Goal: Task Accomplishment & Management: Use online tool/utility

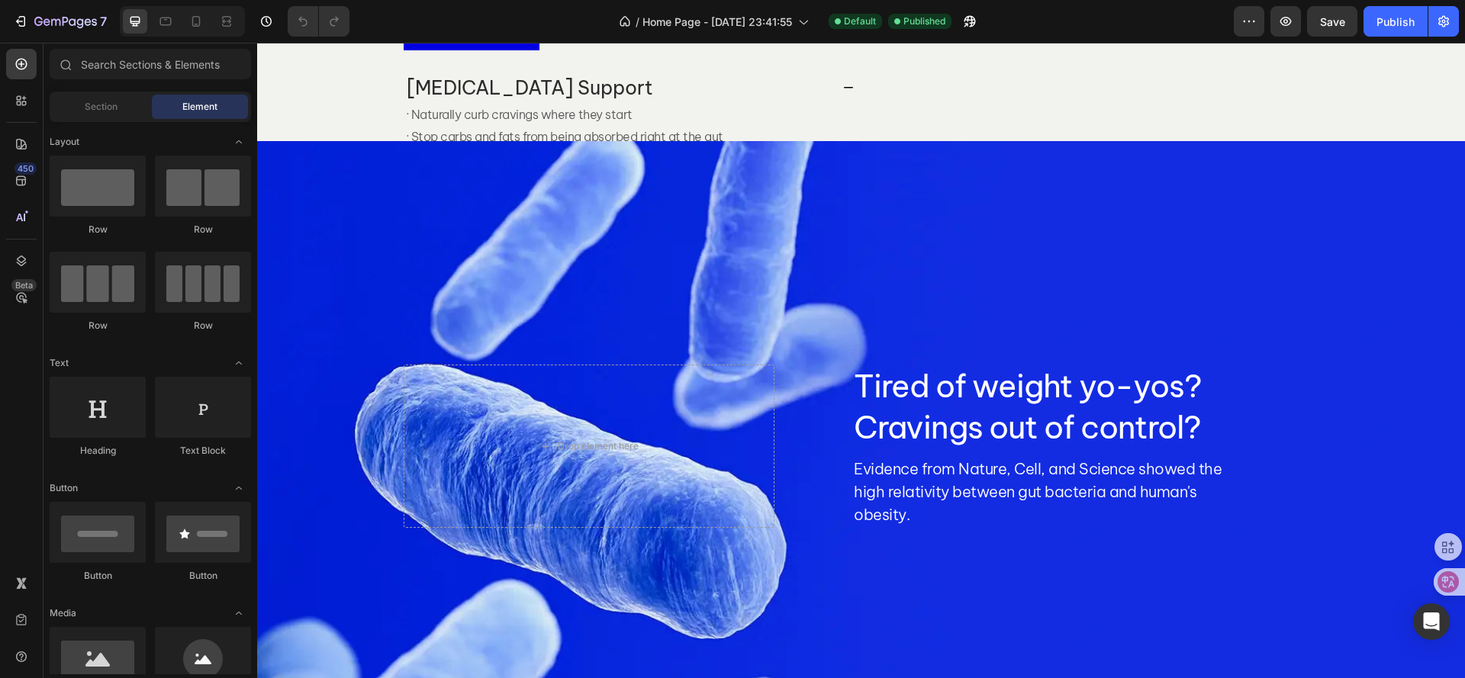
scroll to position [762, 0]
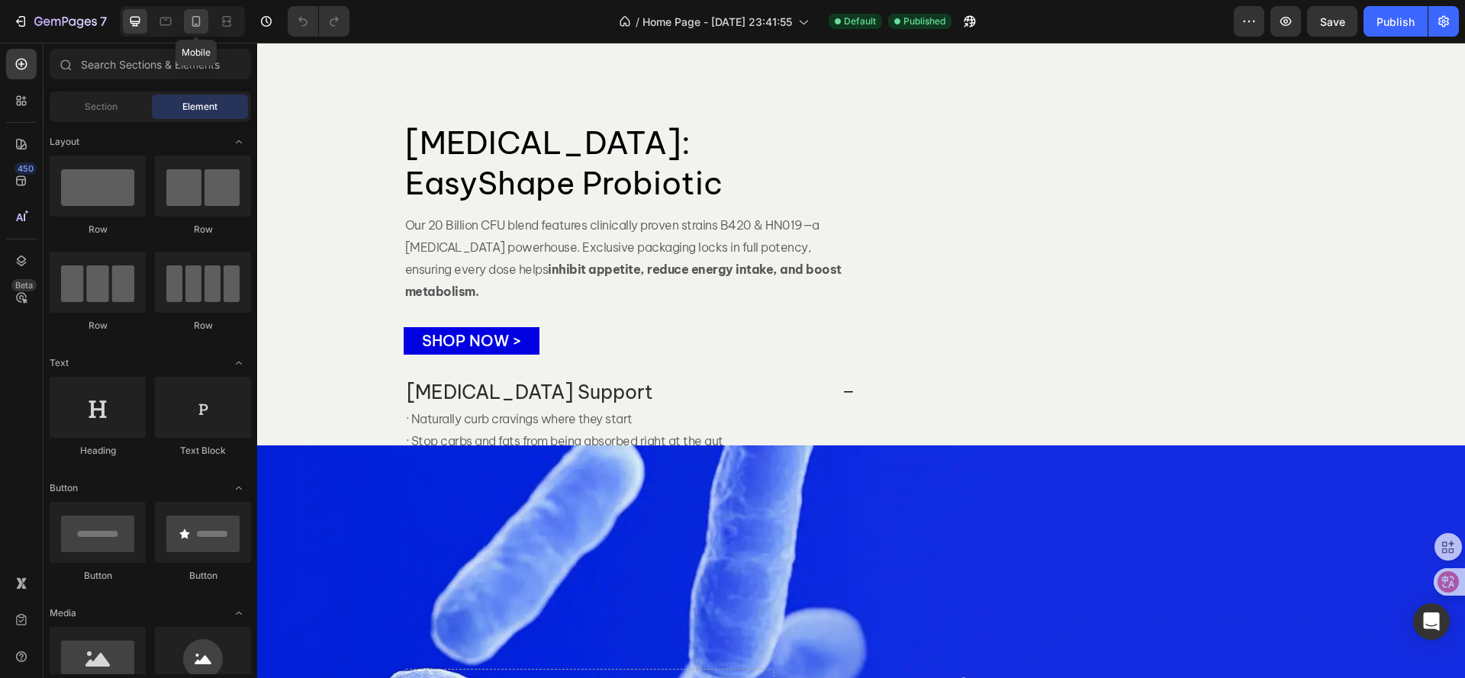
click at [188, 21] on div at bounding box center [196, 21] width 24 height 24
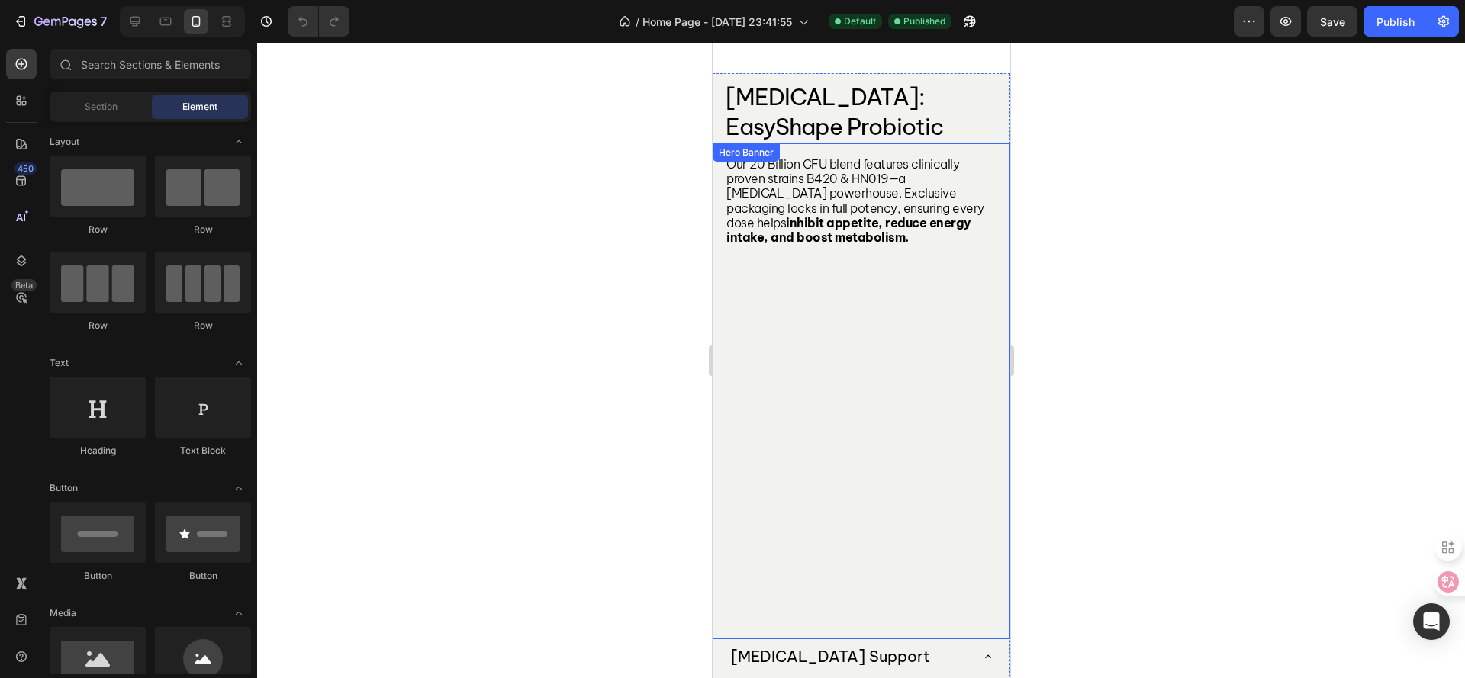
scroll to position [639, 0]
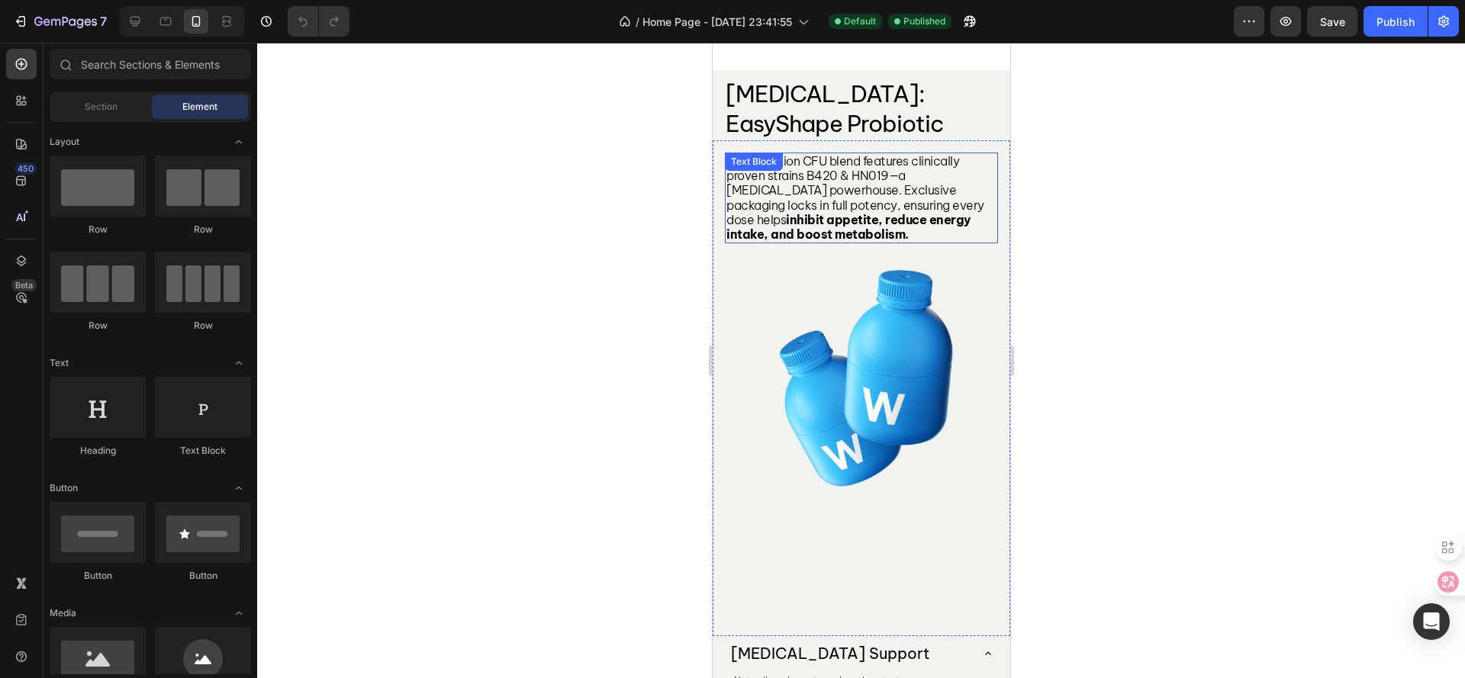
click at [840, 202] on span "Our 20 Billion CFU blend features clinically proven strains B420 & HN019—a [MED…" at bounding box center [855, 197] width 258 height 88
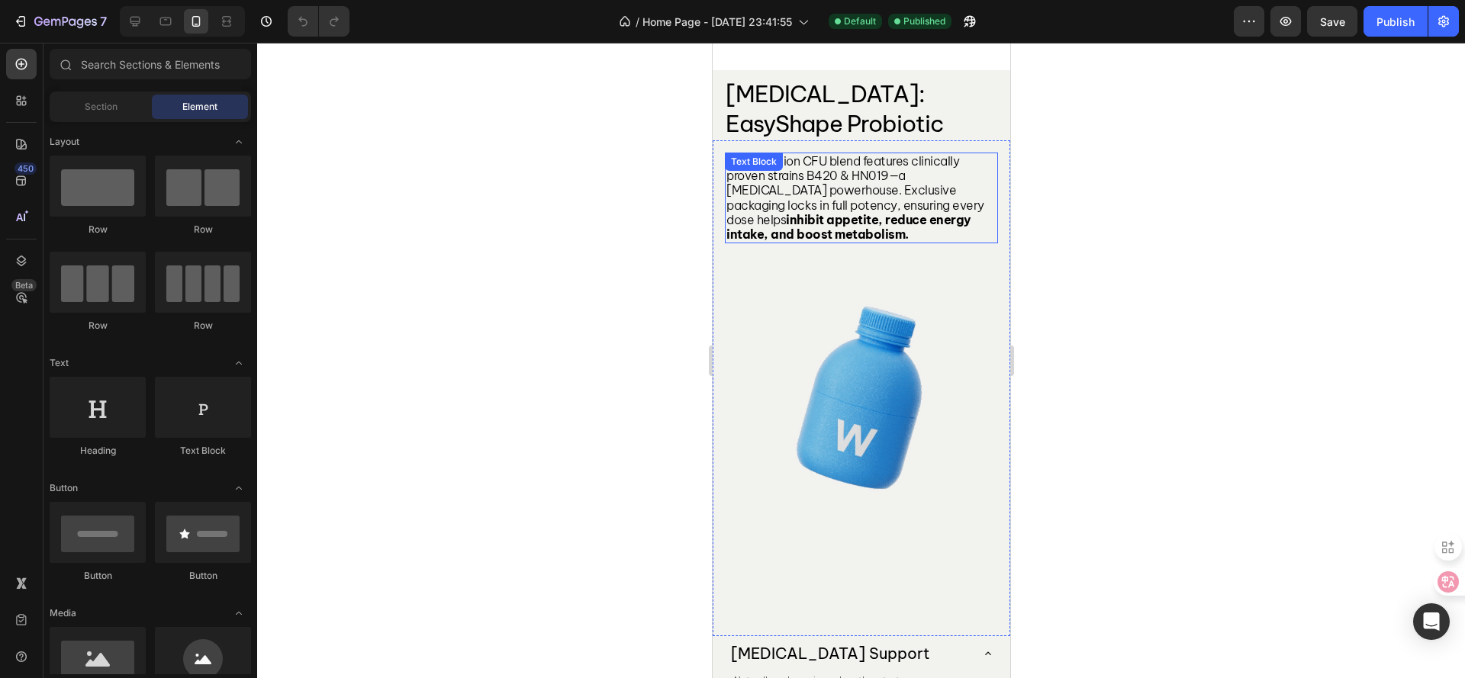
click at [840, 202] on span "Our 20 Billion CFU blend features clinically proven strains B420 & HN019—a [MED…" at bounding box center [855, 197] width 258 height 88
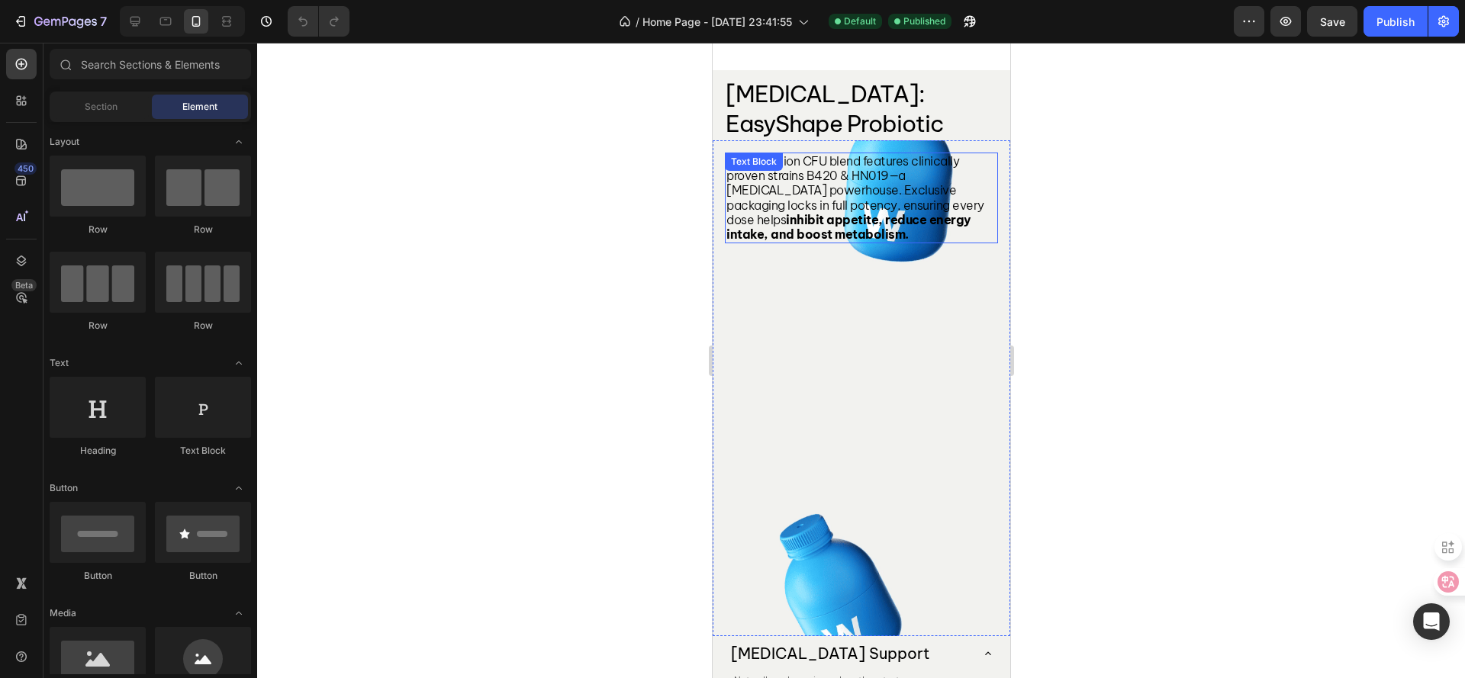
click at [840, 202] on span "Our 20 Billion CFU blend features clinically proven strains B420 & HN019—a [MED…" at bounding box center [855, 197] width 258 height 88
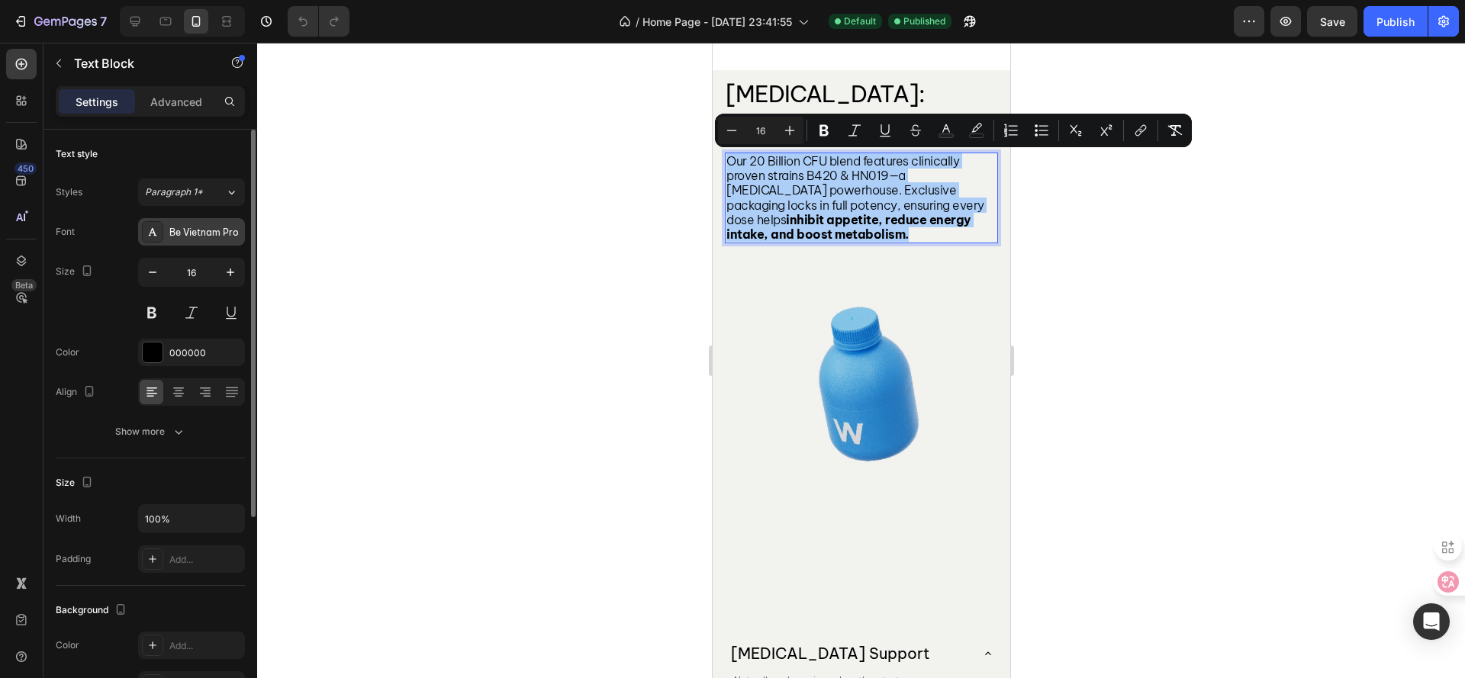
click at [196, 231] on div "Be Vietnam Pro" at bounding box center [205, 233] width 72 height 14
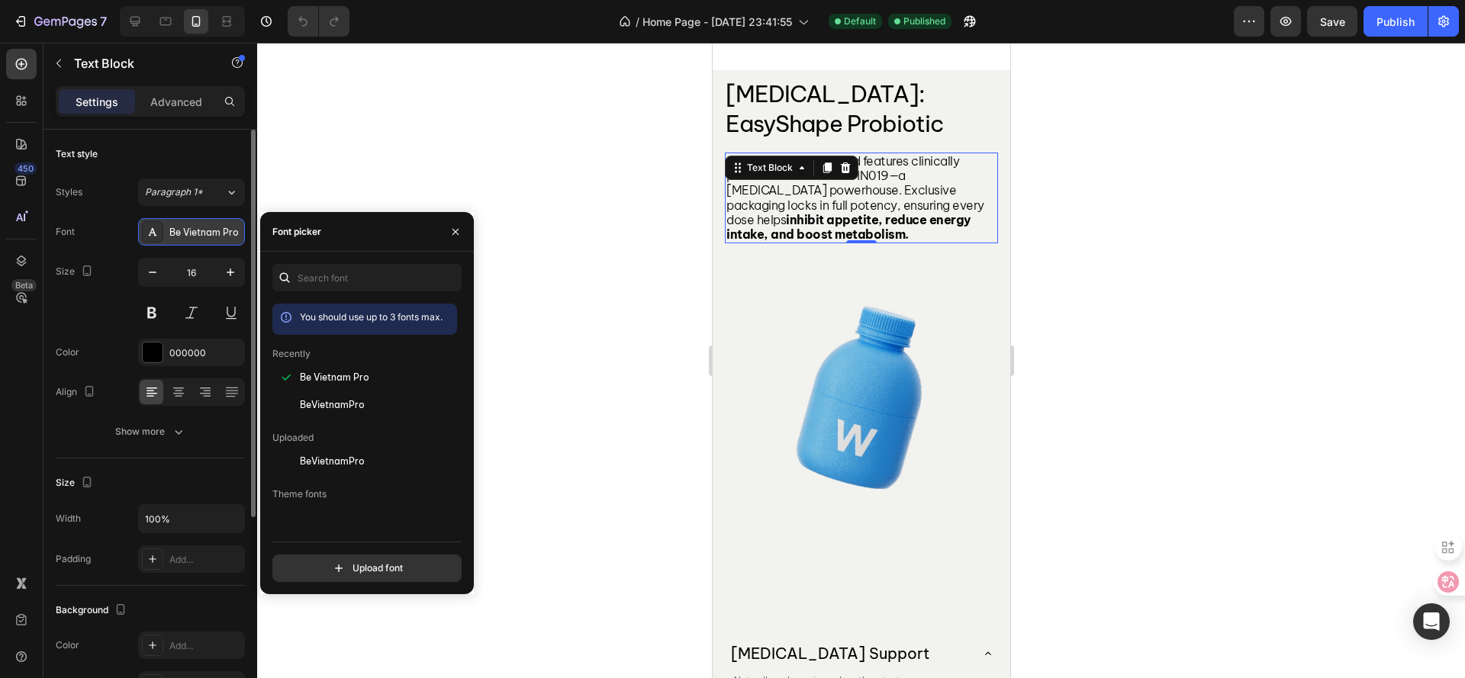
click at [196, 231] on div "Be Vietnam Pro" at bounding box center [205, 233] width 72 height 14
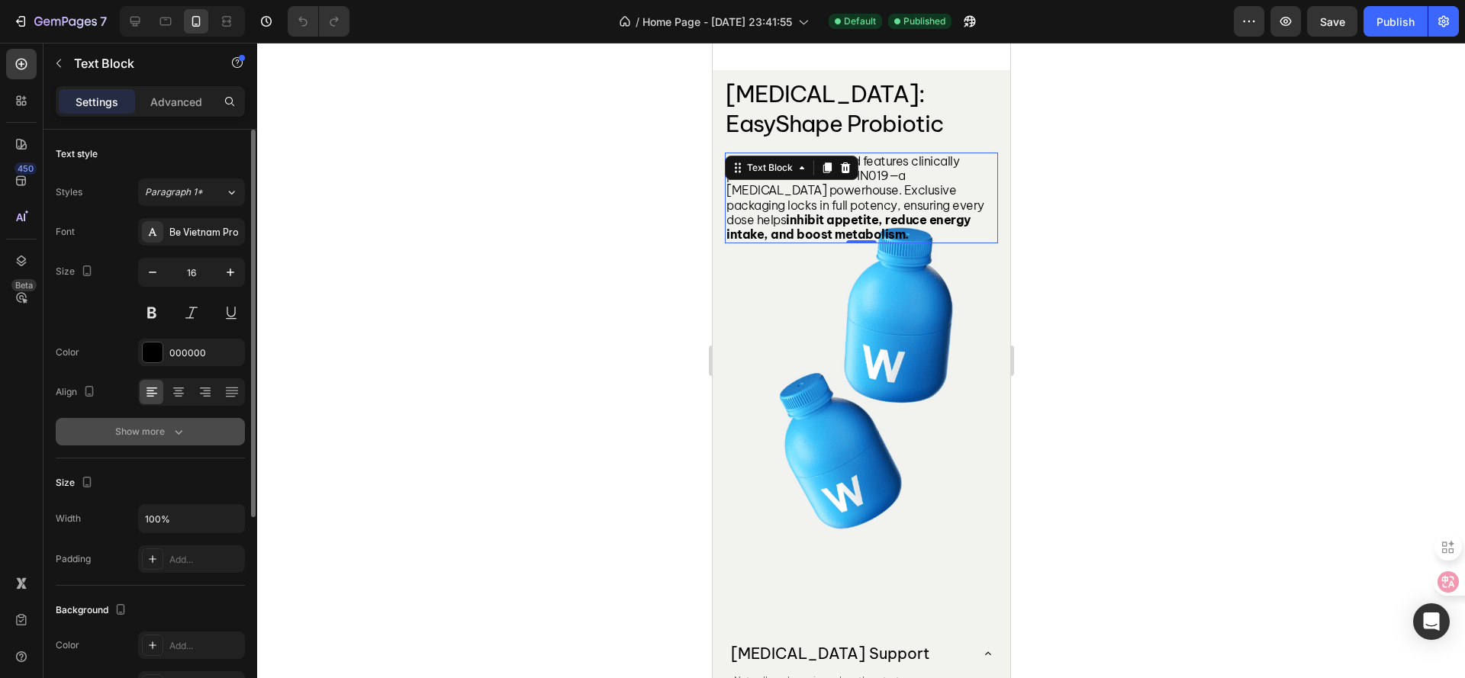
click at [150, 439] on button "Show more" at bounding box center [150, 431] width 189 height 27
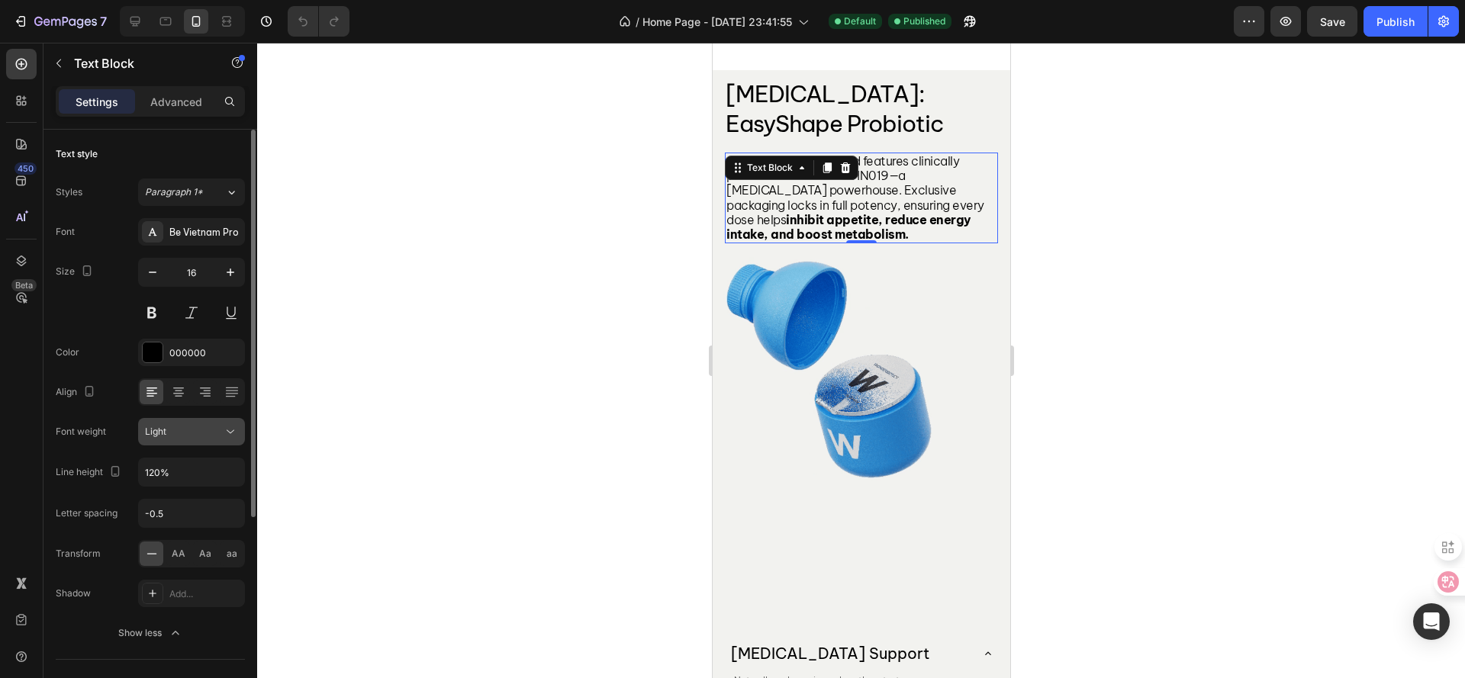
click at [184, 439] on button "Light" at bounding box center [191, 431] width 107 height 27
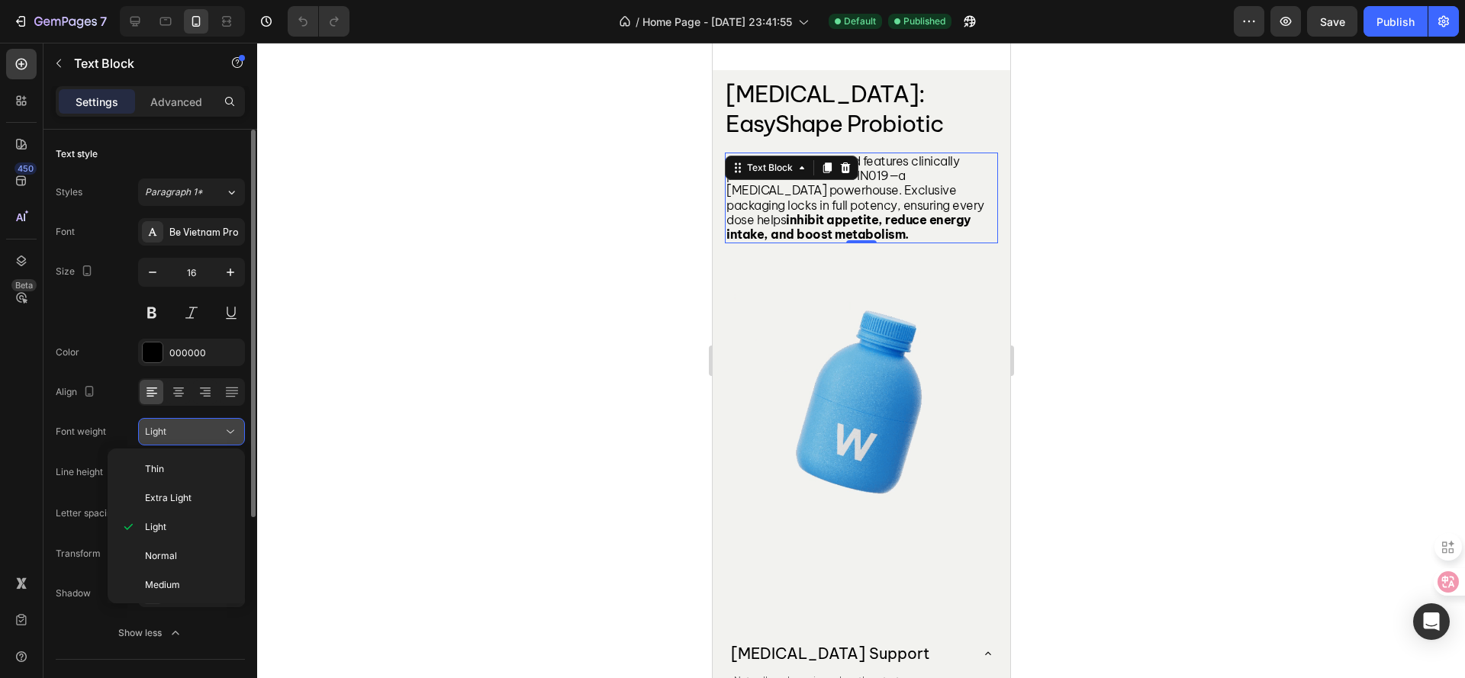
click at [184, 439] on button "Light" at bounding box center [191, 431] width 107 height 27
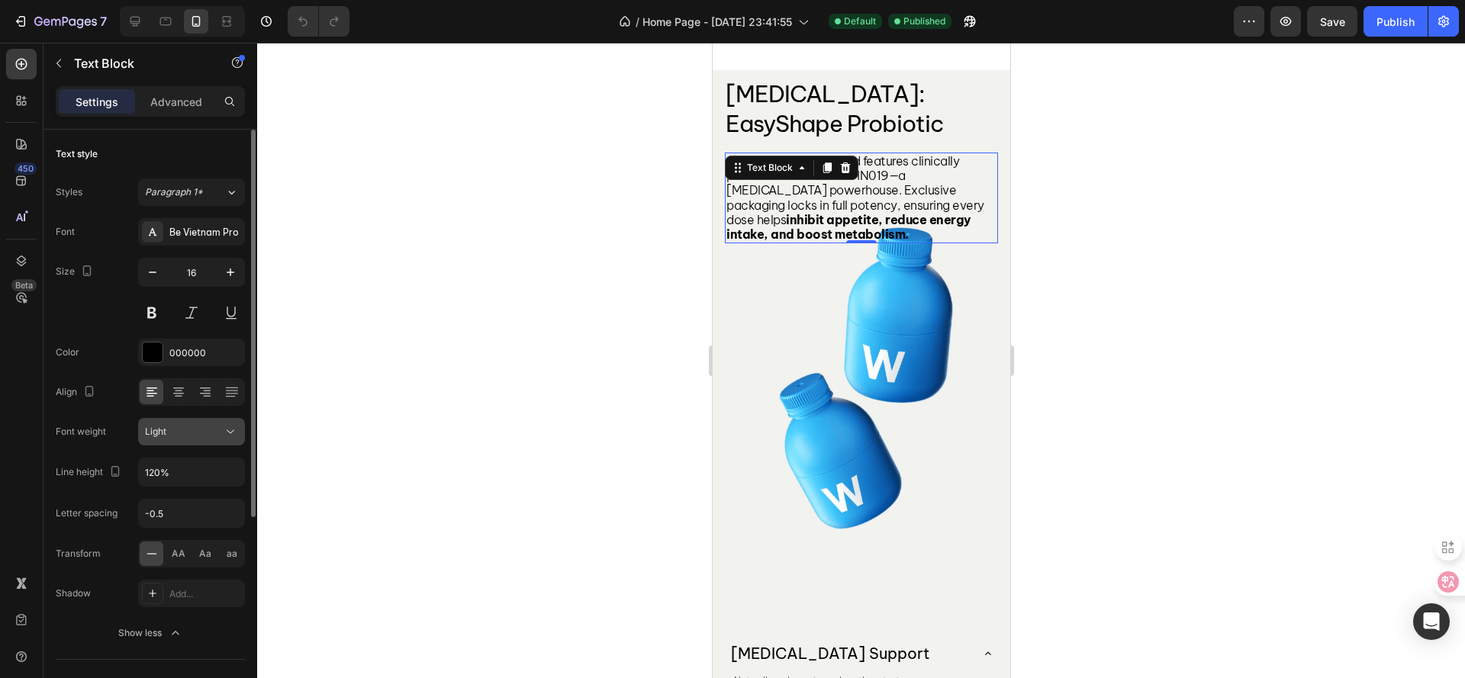
click at [184, 439] on button "Light" at bounding box center [191, 431] width 107 height 27
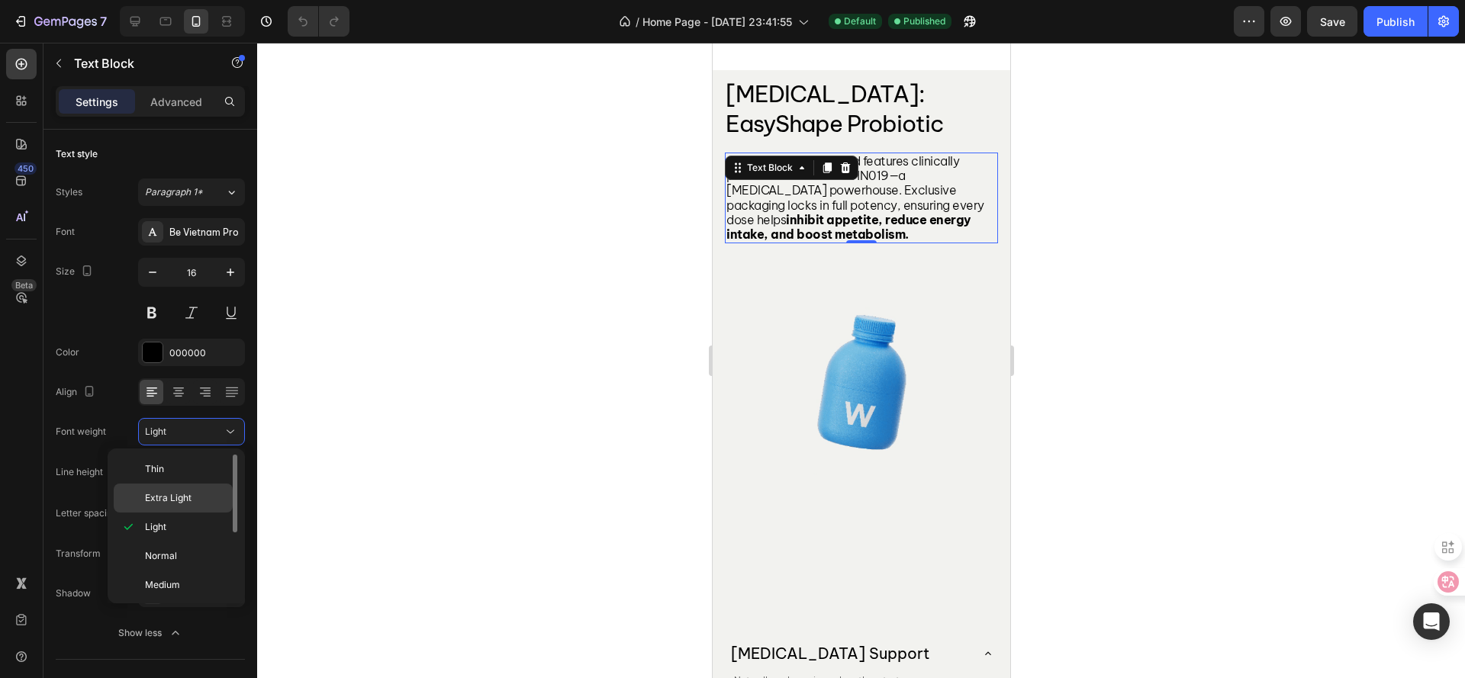
click at [176, 498] on span "Extra Light" at bounding box center [168, 498] width 47 height 14
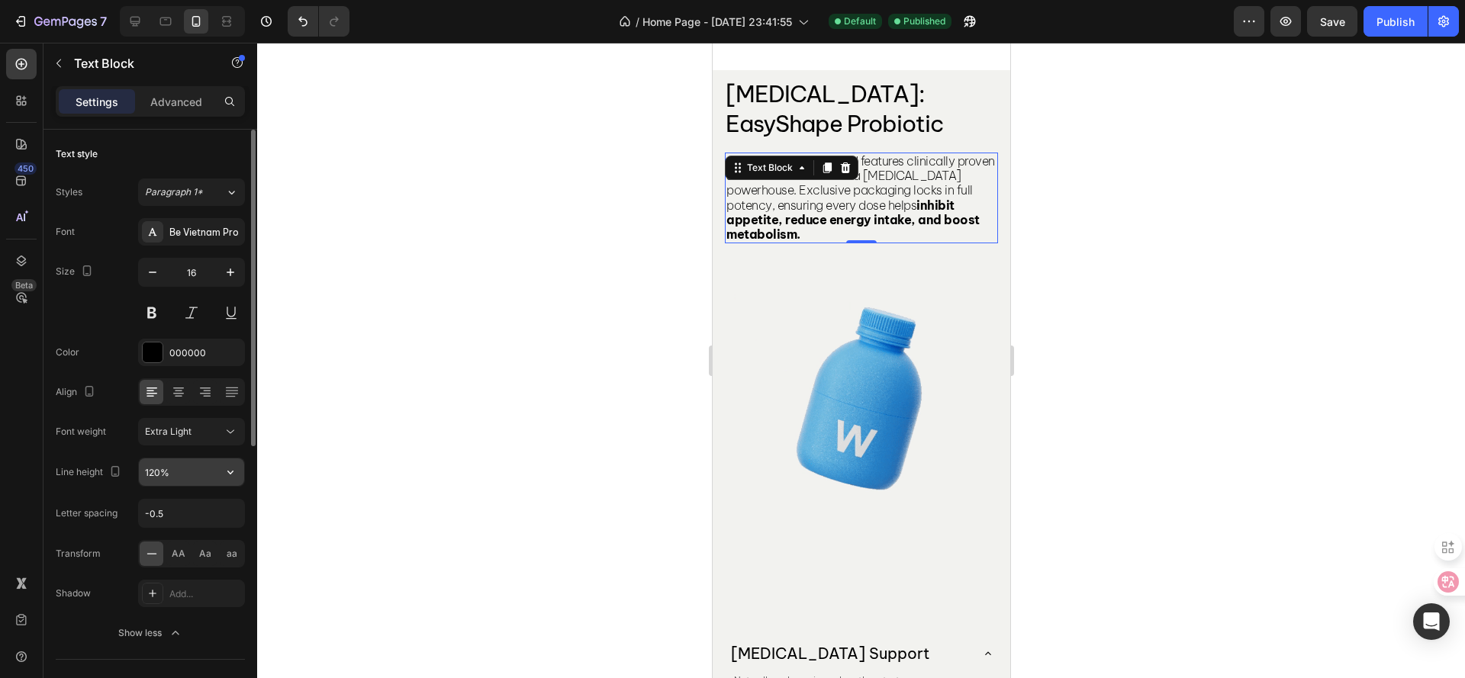
click at [155, 476] on input "120%" at bounding box center [191, 472] width 105 height 27
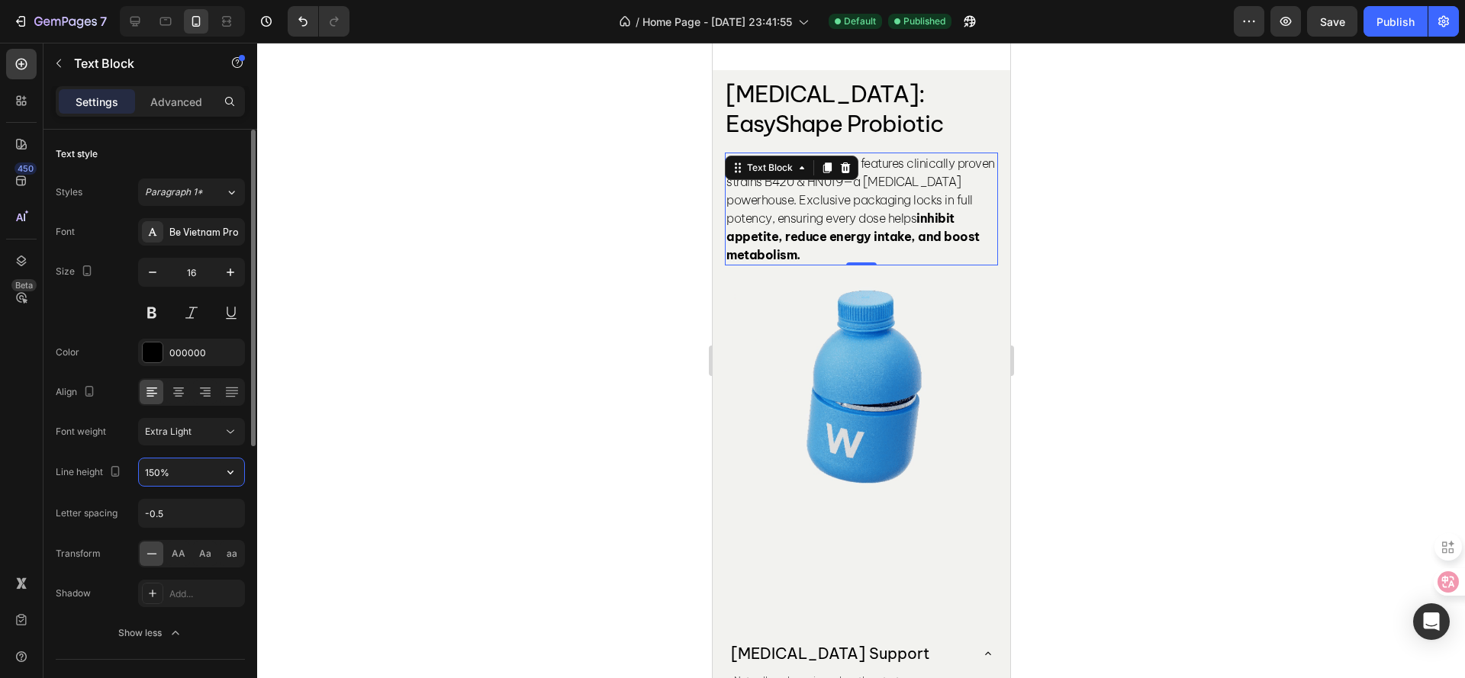
type input "150%"
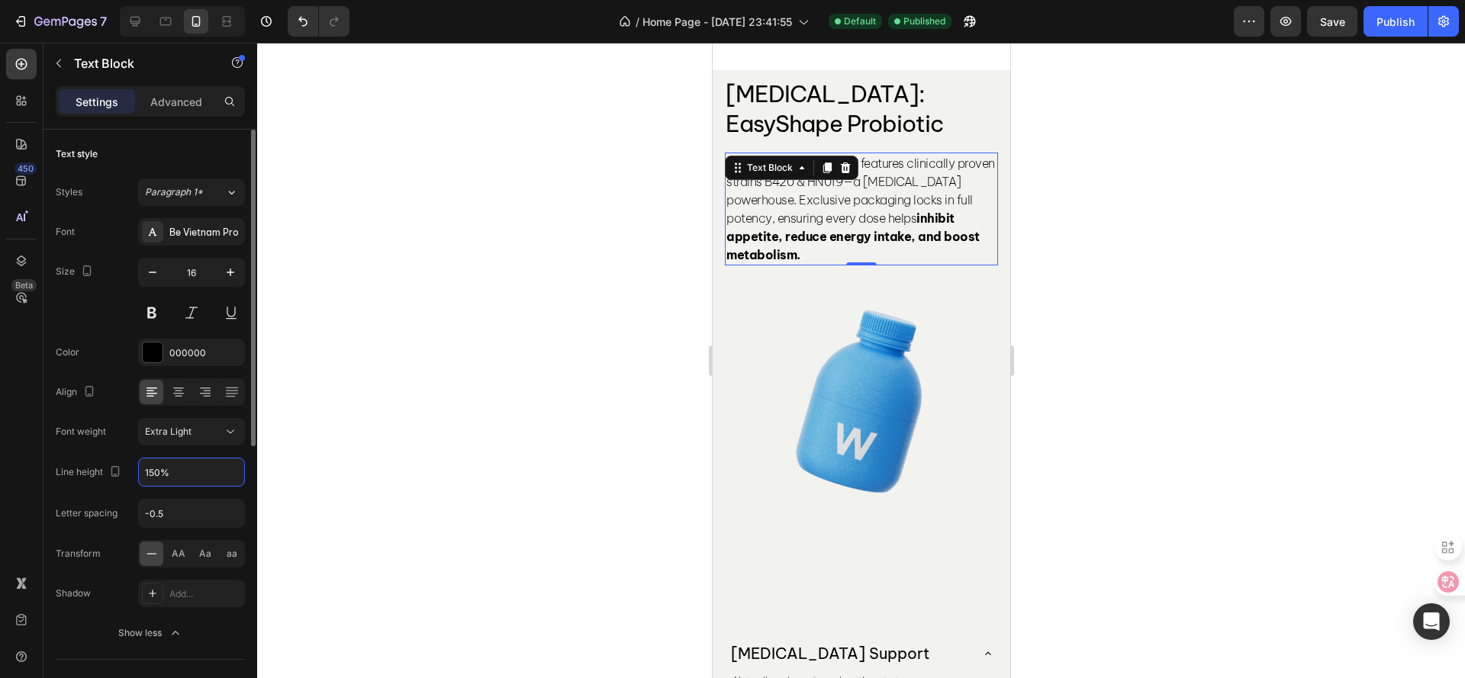
click at [99, 453] on div "Font Be Vietnam Pro Size 16 Color 000000 Align Font weight Extra Light Line hei…" at bounding box center [150, 432] width 189 height 429
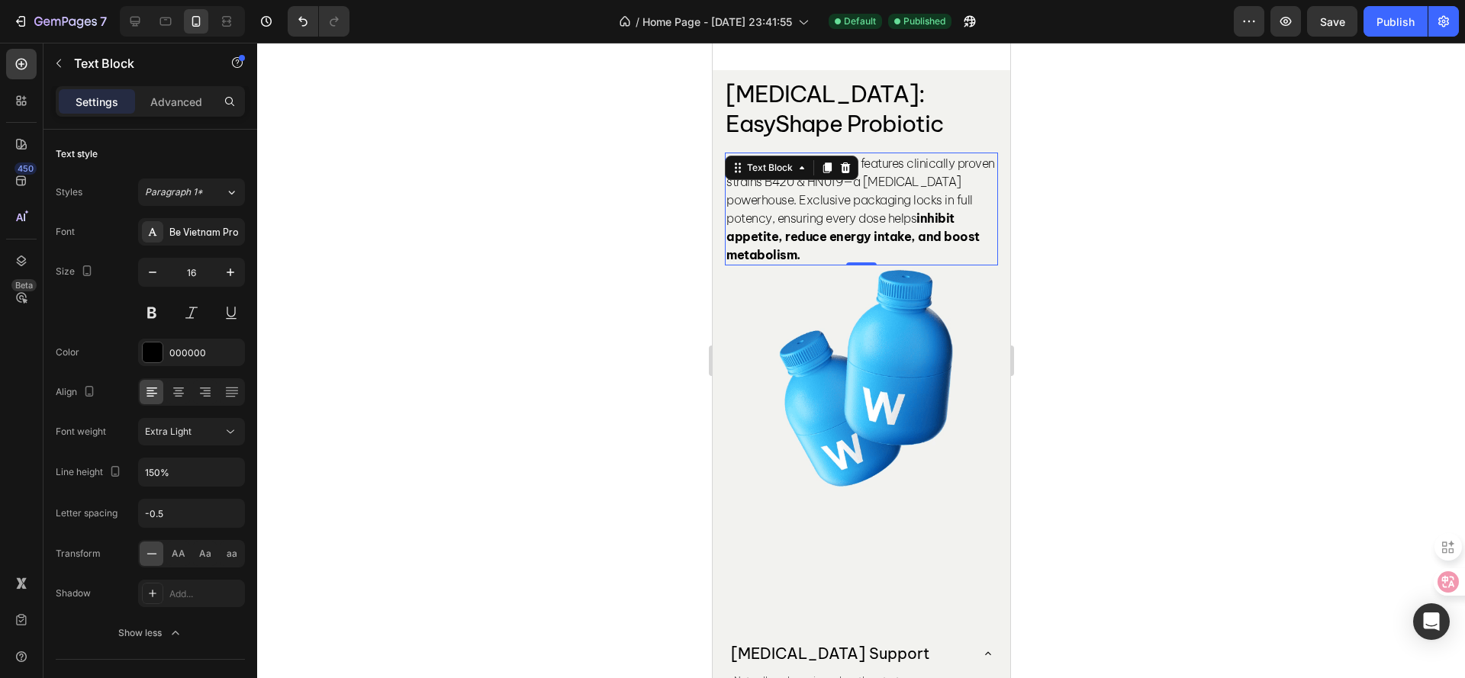
click at [491, 304] on div at bounding box center [861, 361] width 1208 height 636
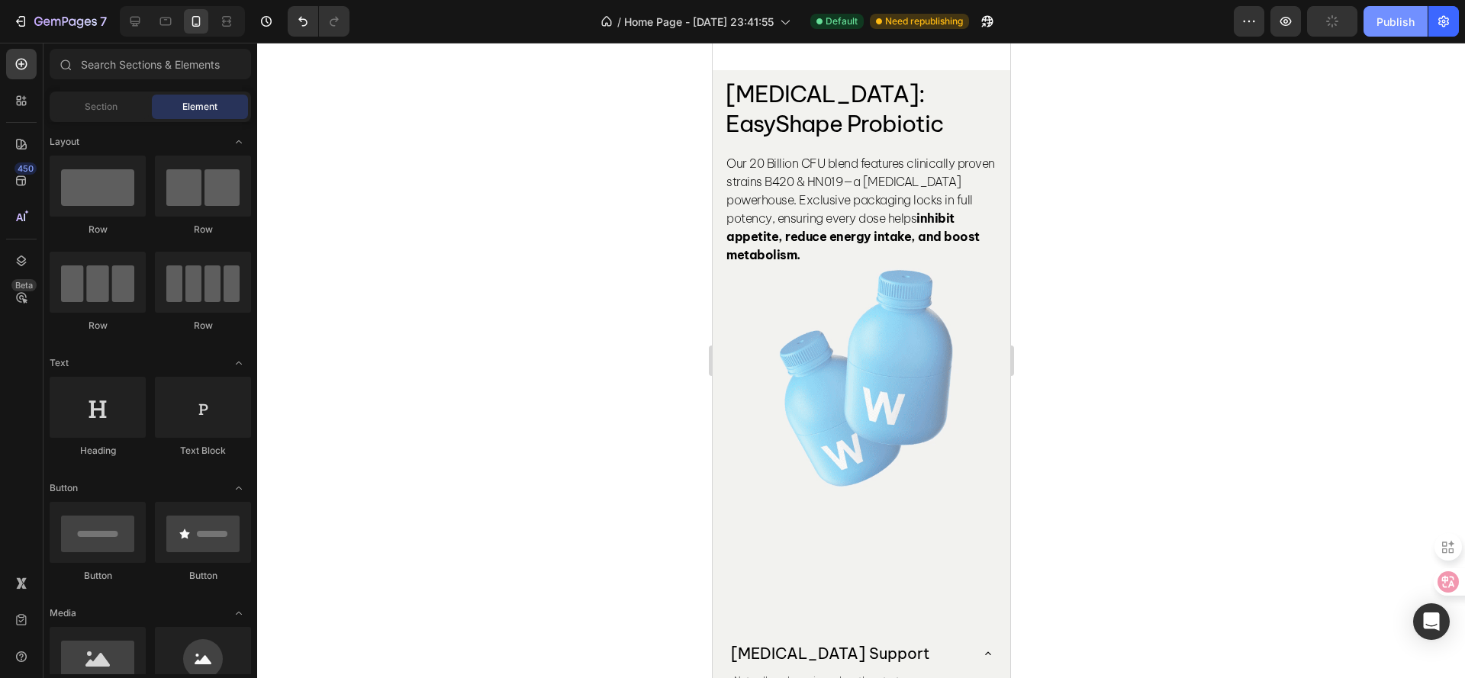
click at [1379, 31] on button "Publish" at bounding box center [1395, 21] width 64 height 31
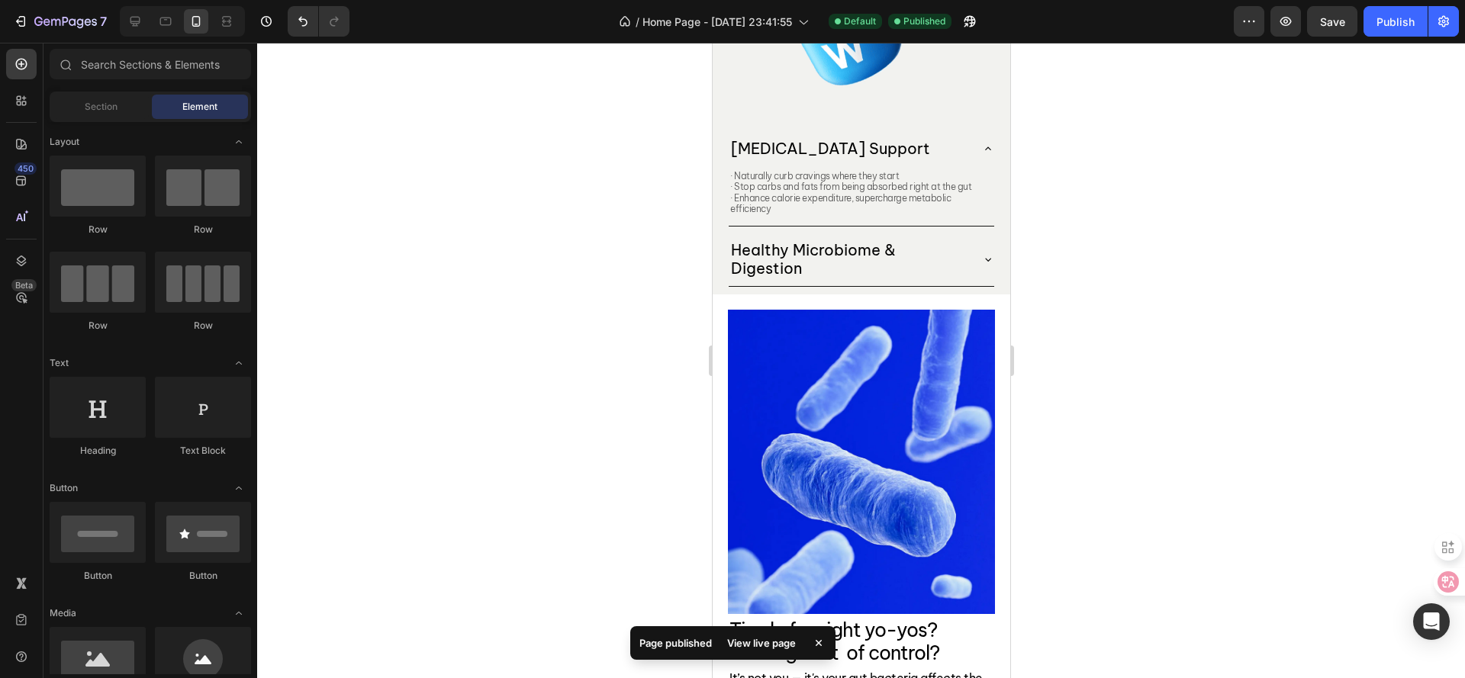
scroll to position [1153, 0]
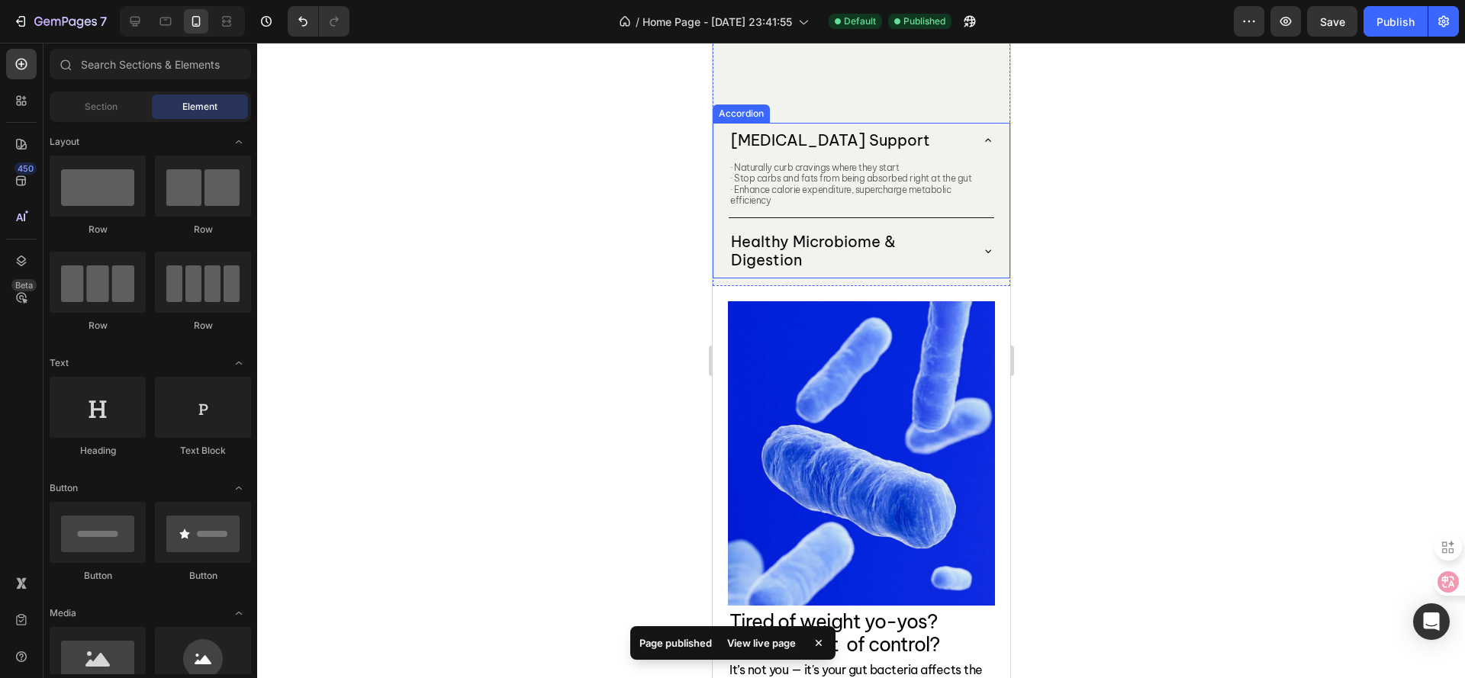
click at [967, 269] on div "Healthy Microbiome & Digestion" at bounding box center [860, 250] width 265 height 53
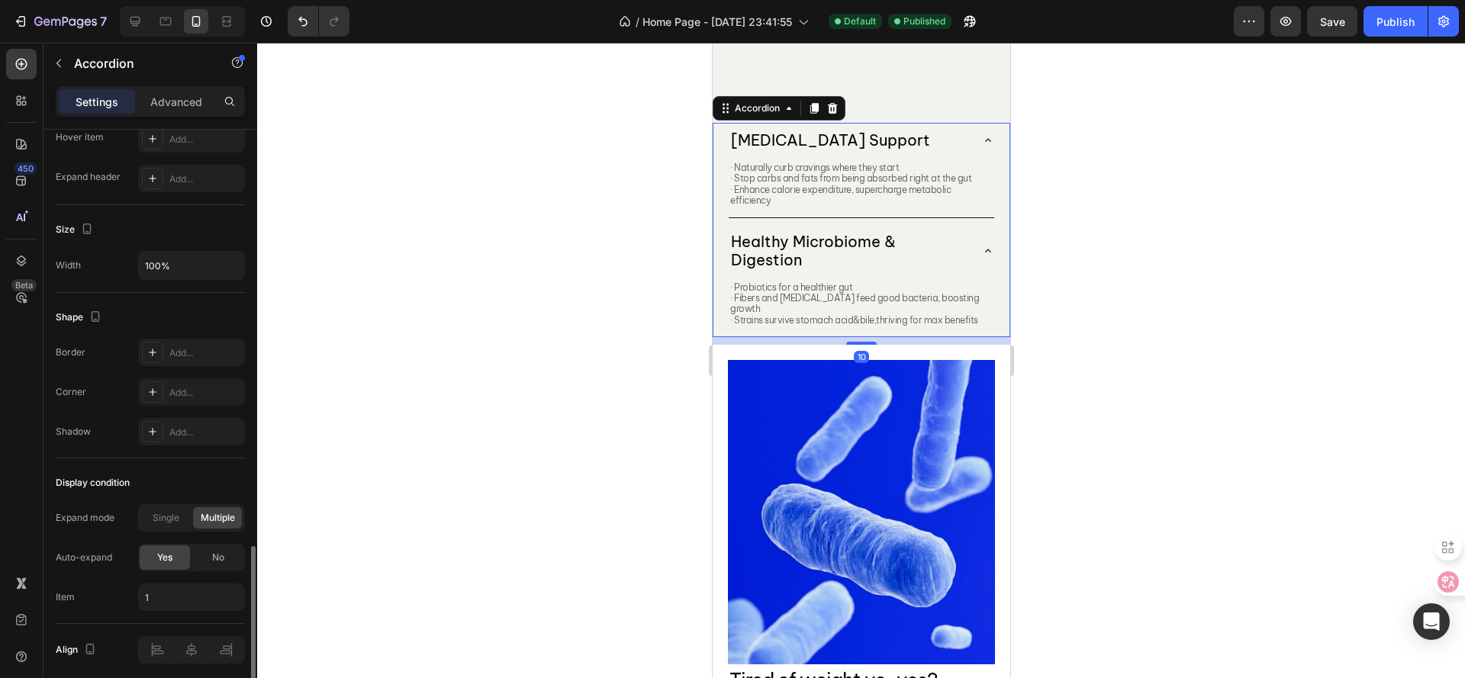
scroll to position [900, 0]
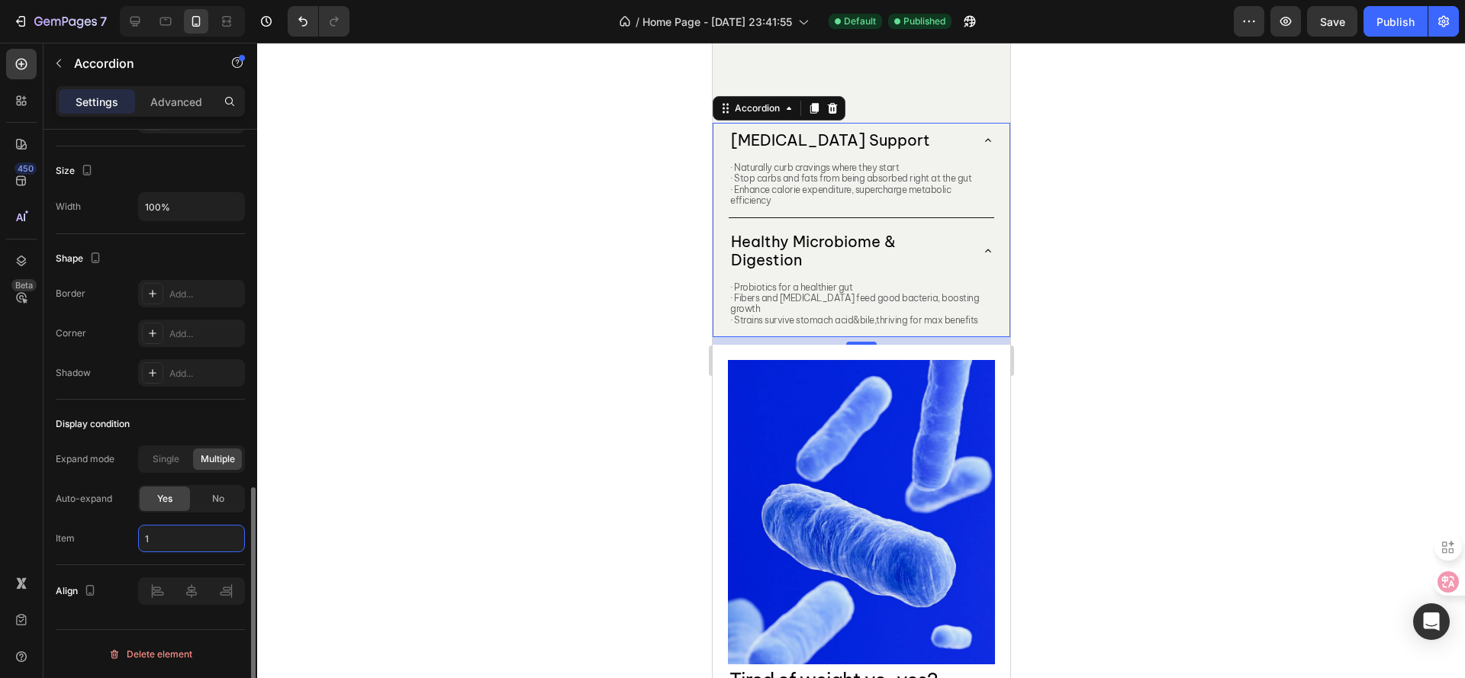
click at [208, 540] on input "1" at bounding box center [191, 538] width 107 height 27
click at [190, 606] on span "All accordions" at bounding box center [174, 604] width 61 height 14
type input "all"
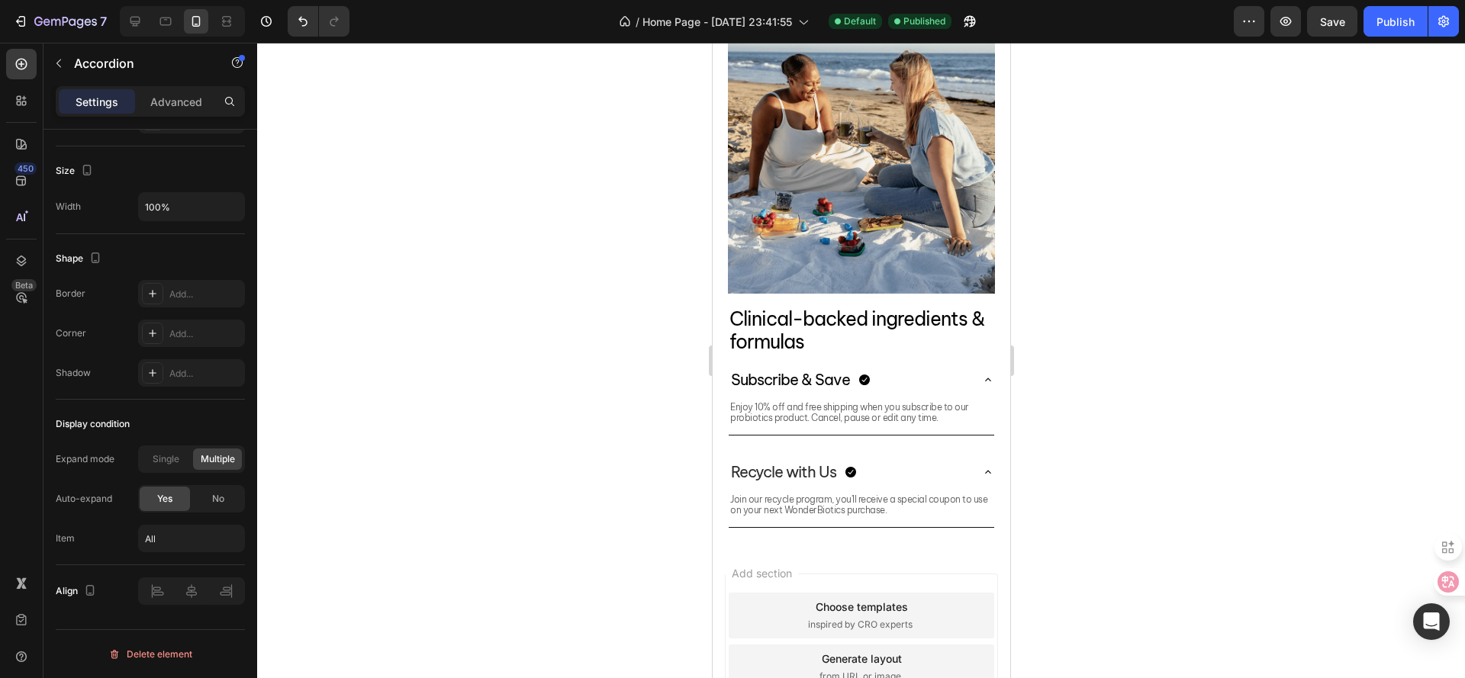
scroll to position [4050, 0]
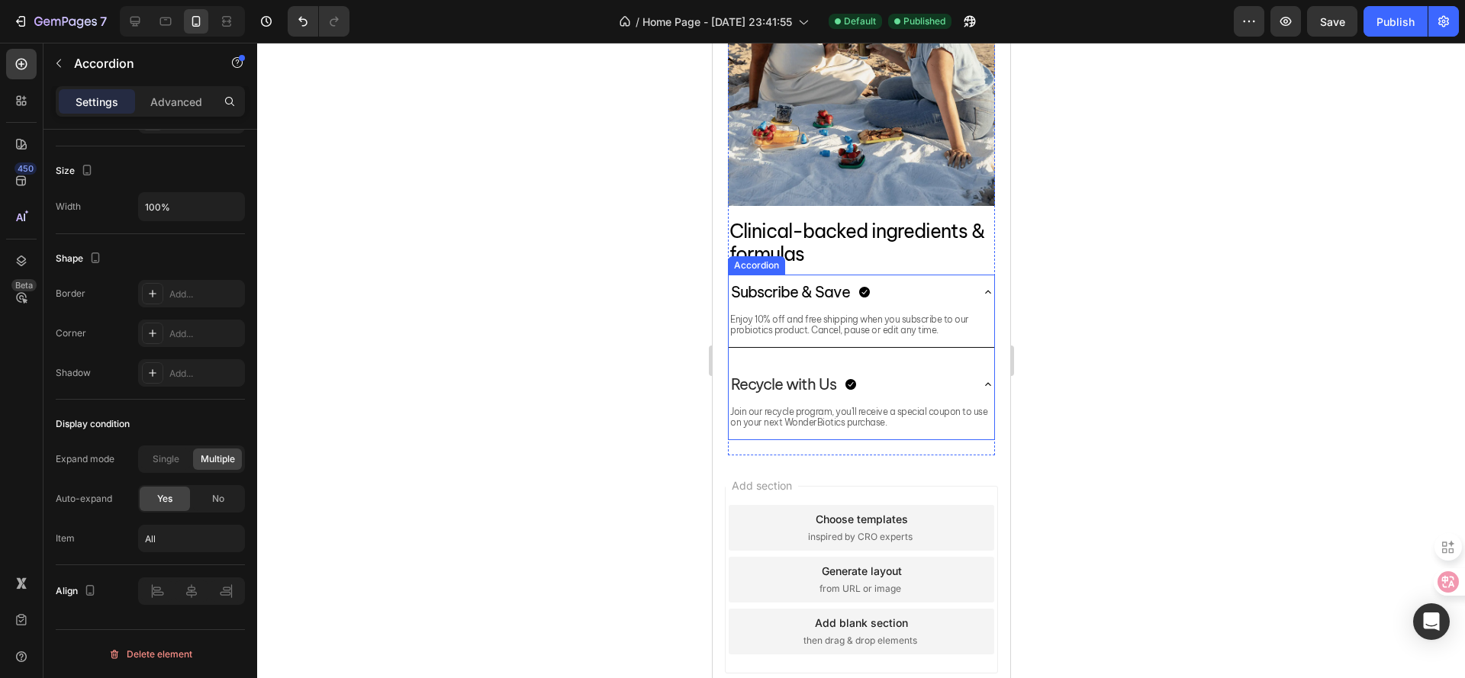
click at [916, 350] on div "Subscribe & Save Enjoy 10% off and free shipping when you subscribe to our prob…" at bounding box center [860, 358] width 267 height 166
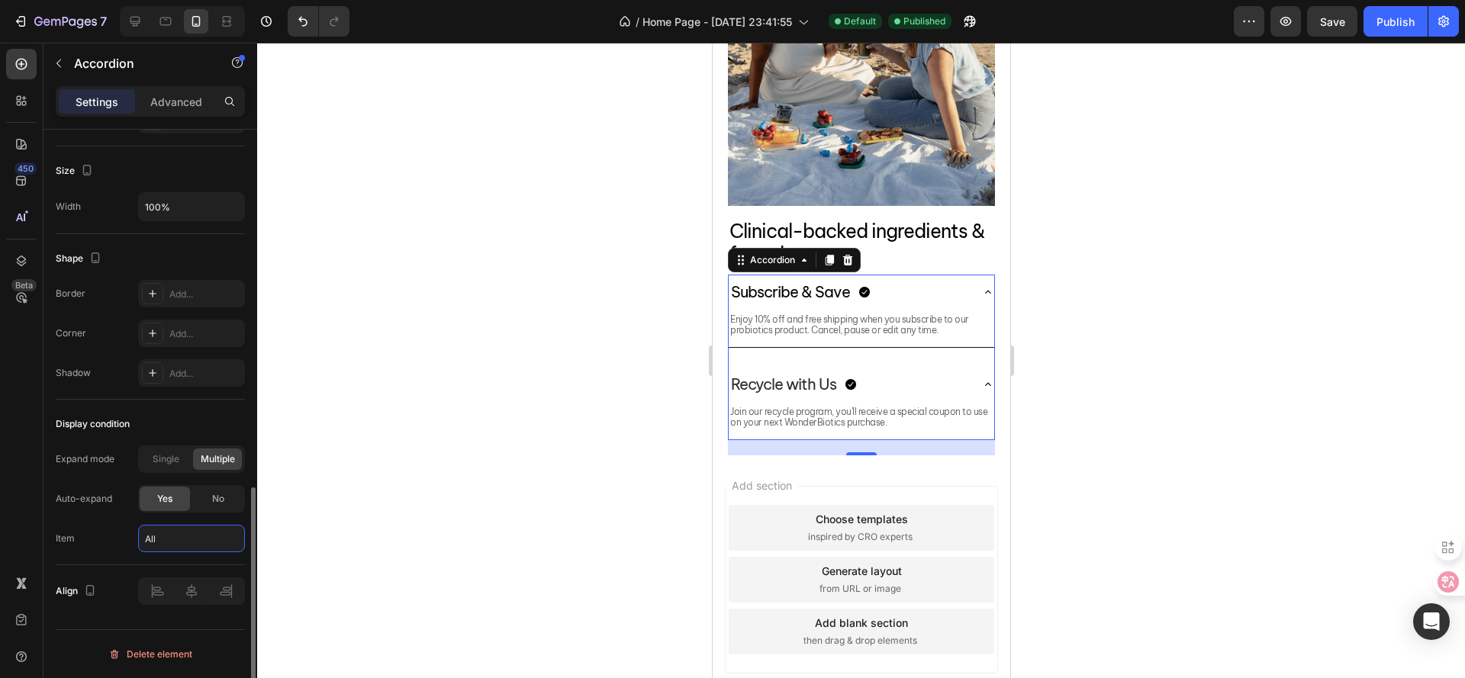
click at [182, 542] on input "all" at bounding box center [191, 538] width 107 height 27
click at [87, 517] on div "Expand mode Single Multiple Auto-expand Yes No Item all" at bounding box center [150, 499] width 189 height 107
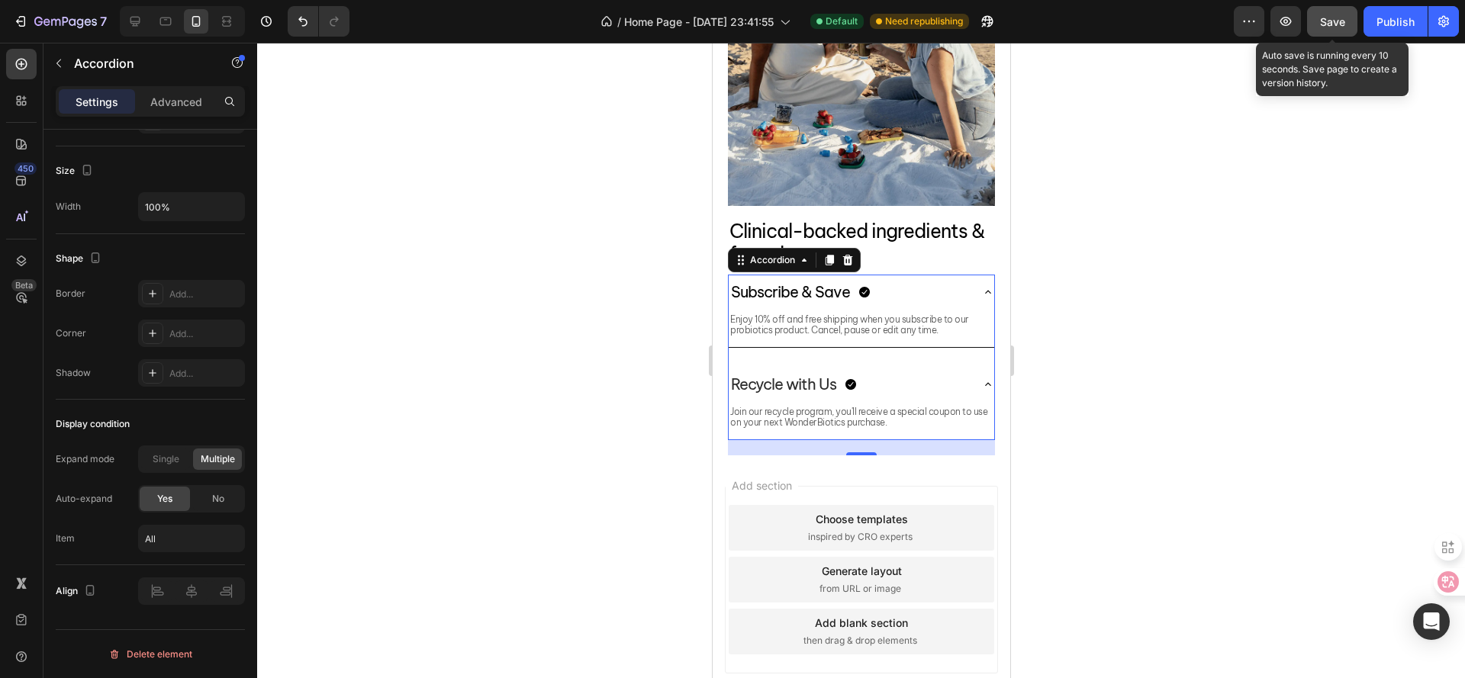
click at [1333, 23] on span "Save" at bounding box center [1332, 21] width 25 height 13
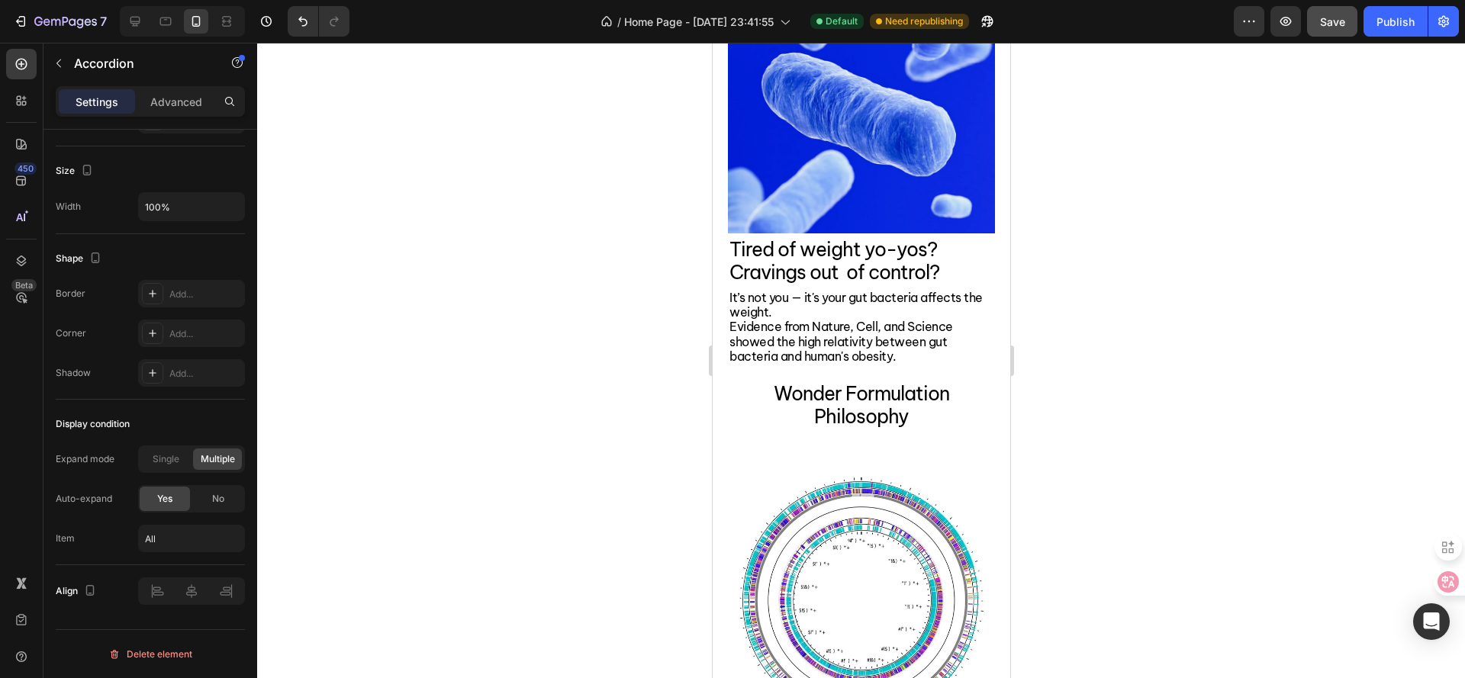
scroll to position [1556, 0]
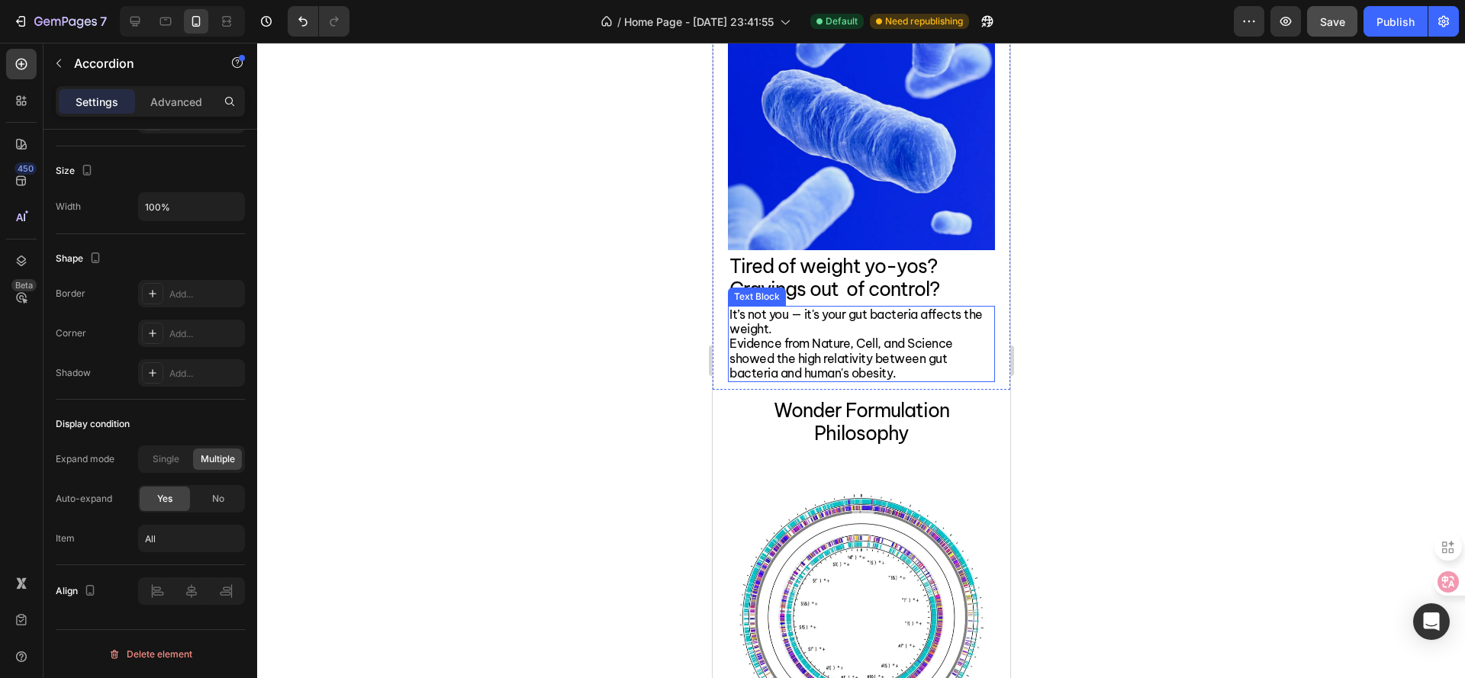
click at [825, 337] on span "Evidence from Nature, Cell, and Science showed the high relativity between gut …" at bounding box center [841, 358] width 224 height 44
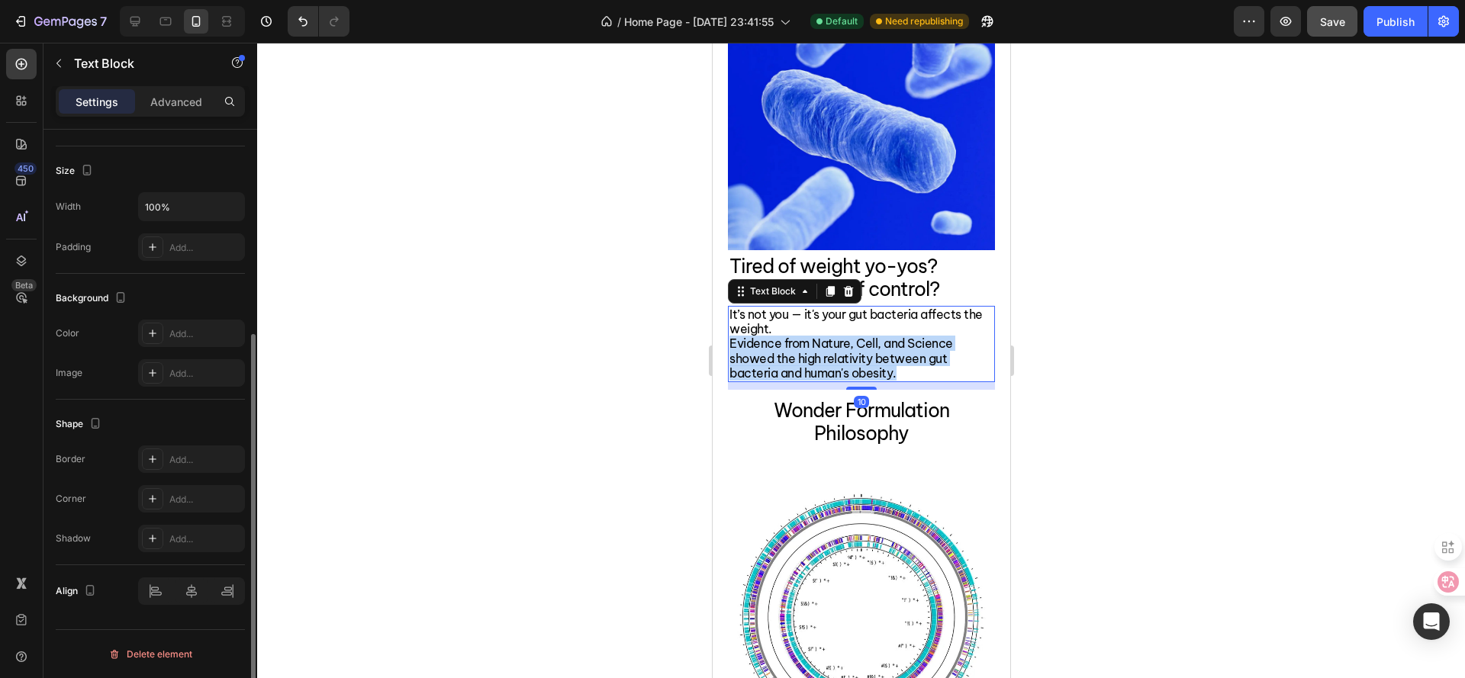
click at [825, 337] on span "Evidence from Nature, Cell, and Science showed the high relativity between gut …" at bounding box center [841, 358] width 224 height 44
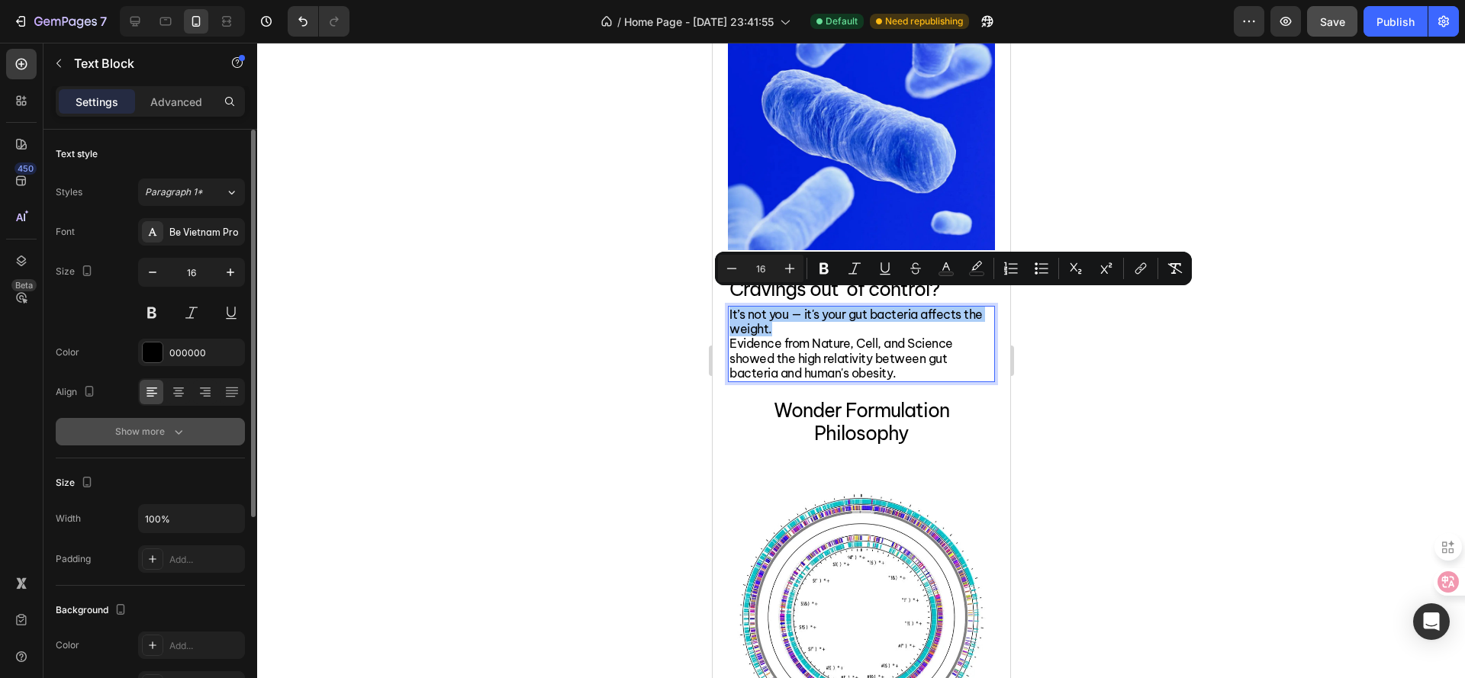
click at [163, 433] on div "Show more" at bounding box center [150, 431] width 71 height 15
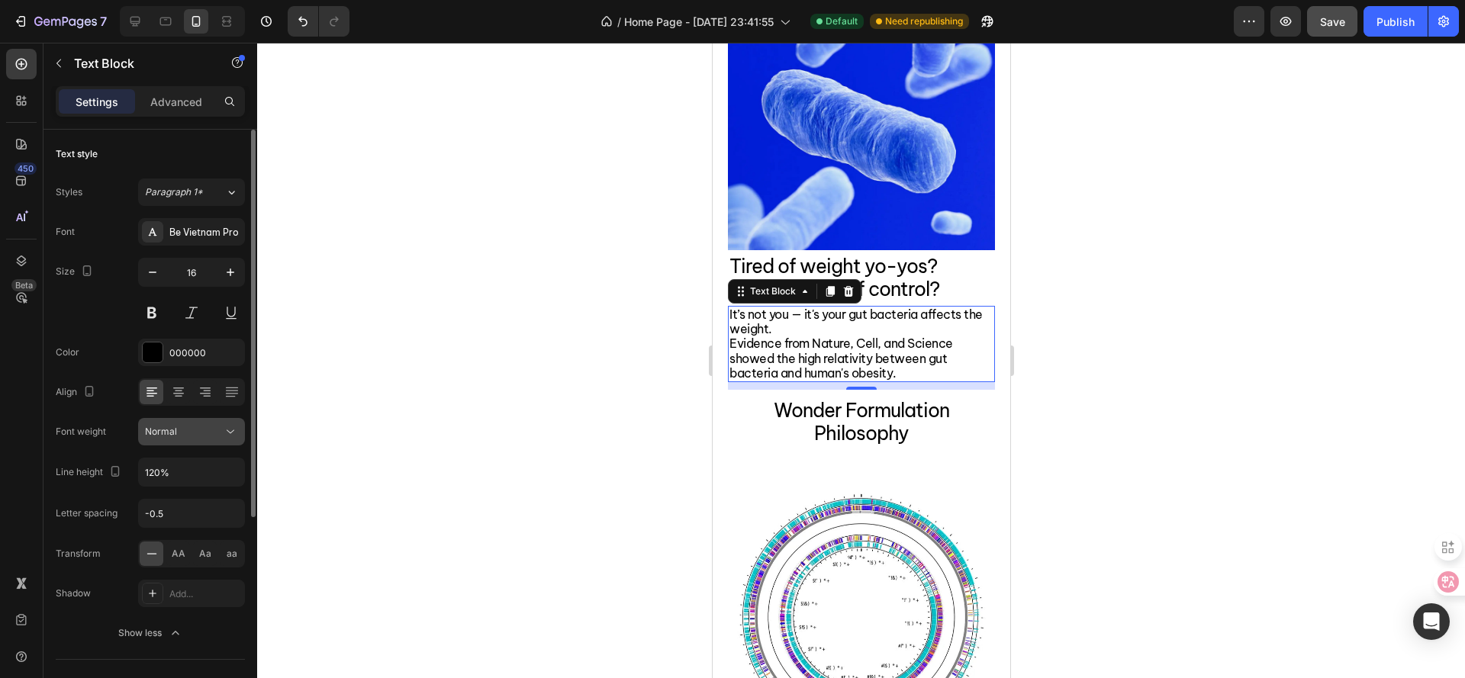
click at [188, 435] on div "Normal" at bounding box center [184, 432] width 78 height 14
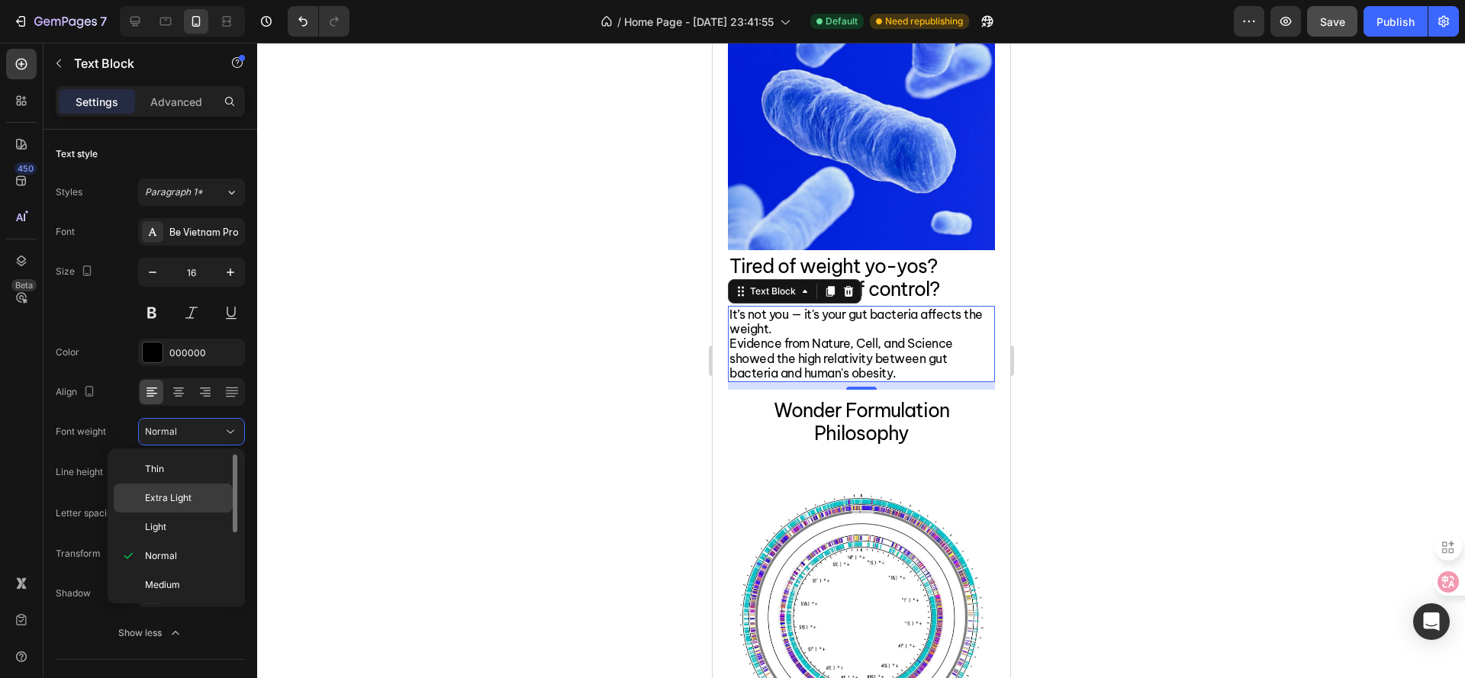
click at [181, 500] on span "Extra Light" at bounding box center [168, 498] width 47 height 14
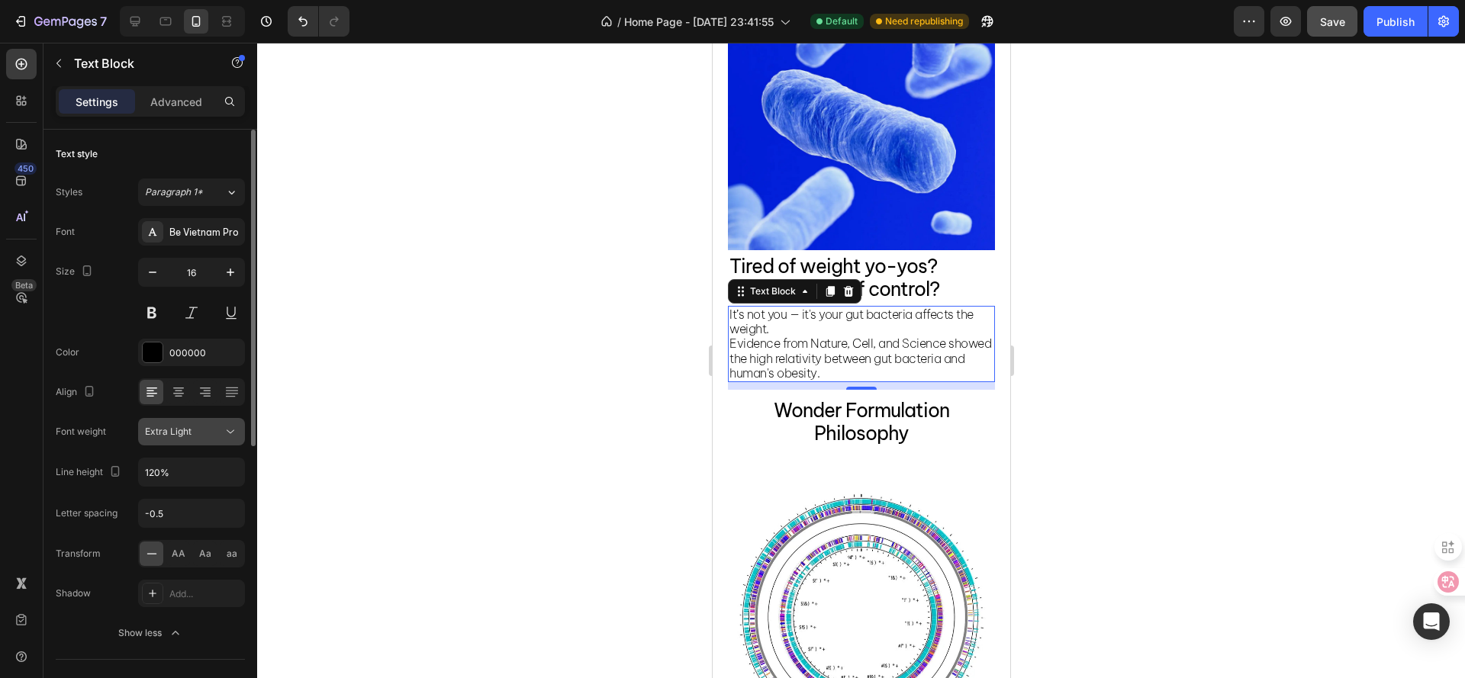
click at [178, 426] on span "Extra Light" at bounding box center [168, 431] width 47 height 11
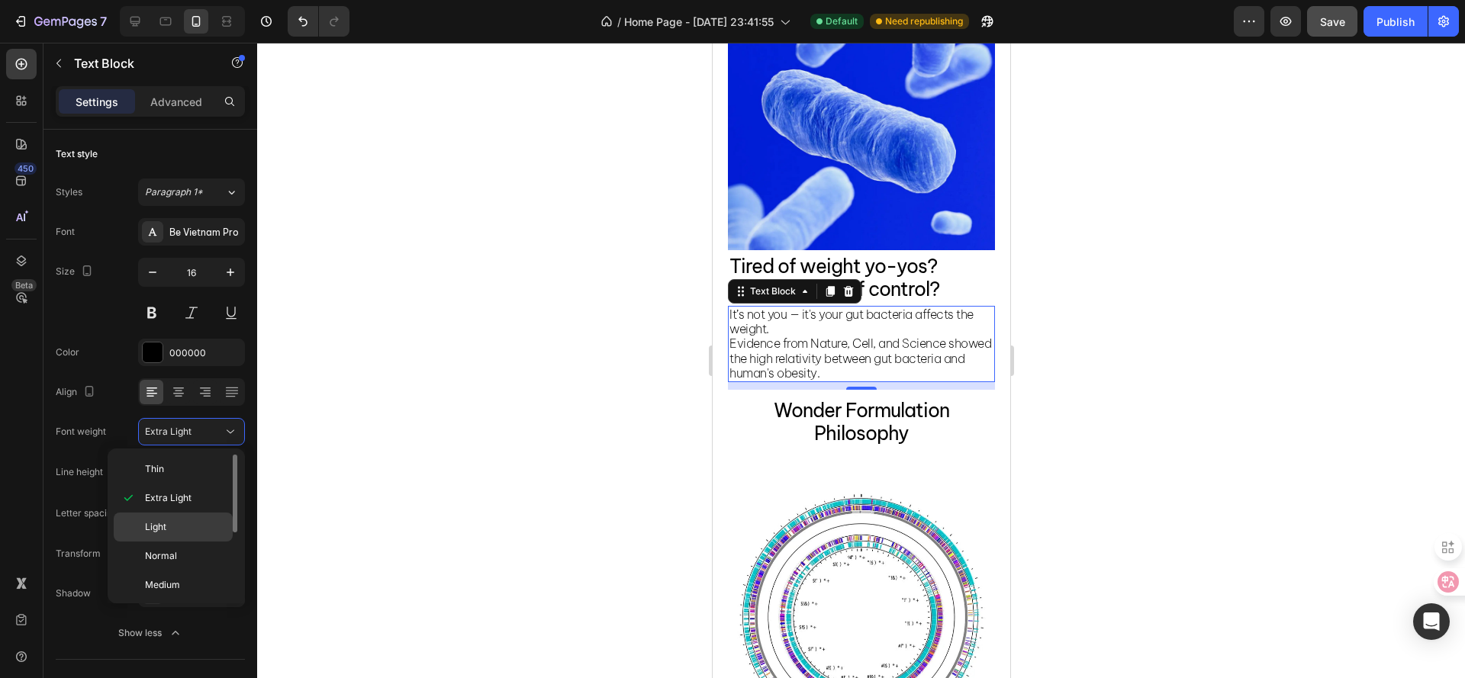
click at [184, 523] on p "Light" at bounding box center [185, 527] width 81 height 14
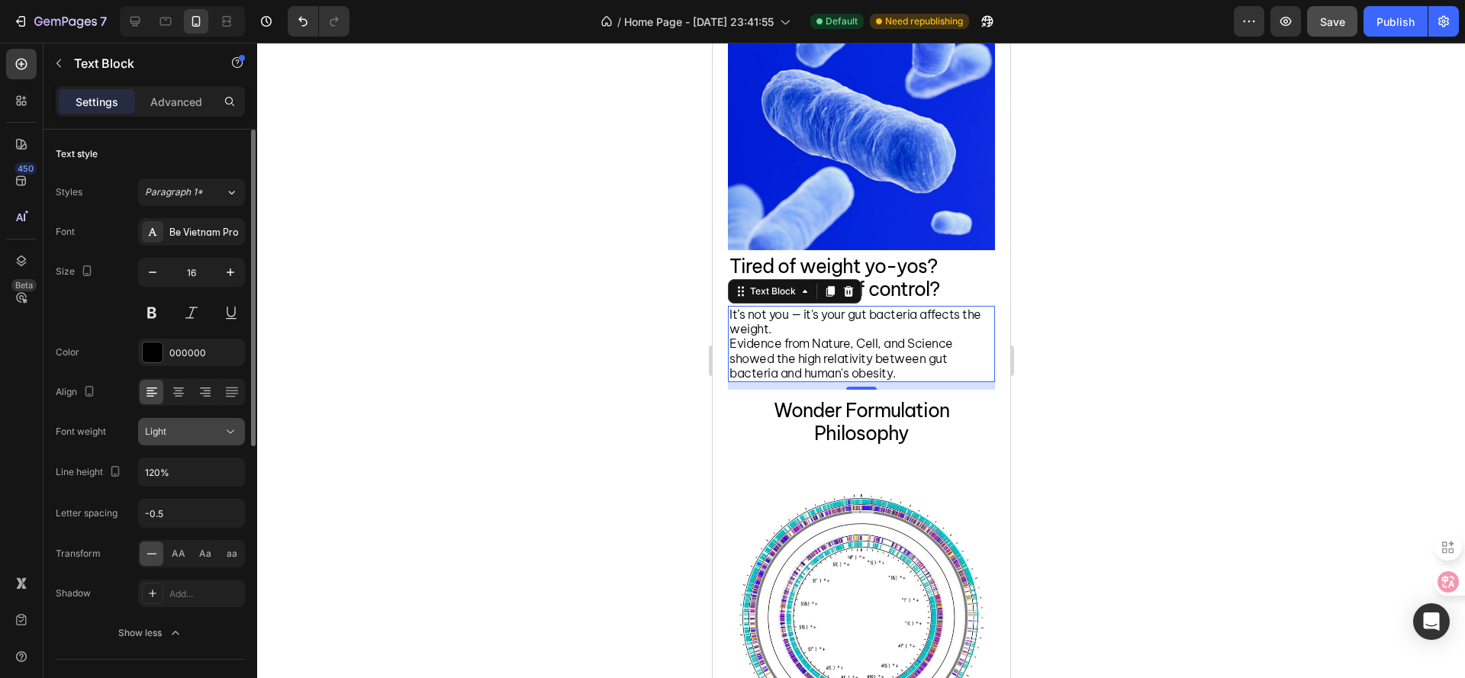
click at [167, 439] on button "Light" at bounding box center [191, 431] width 107 height 27
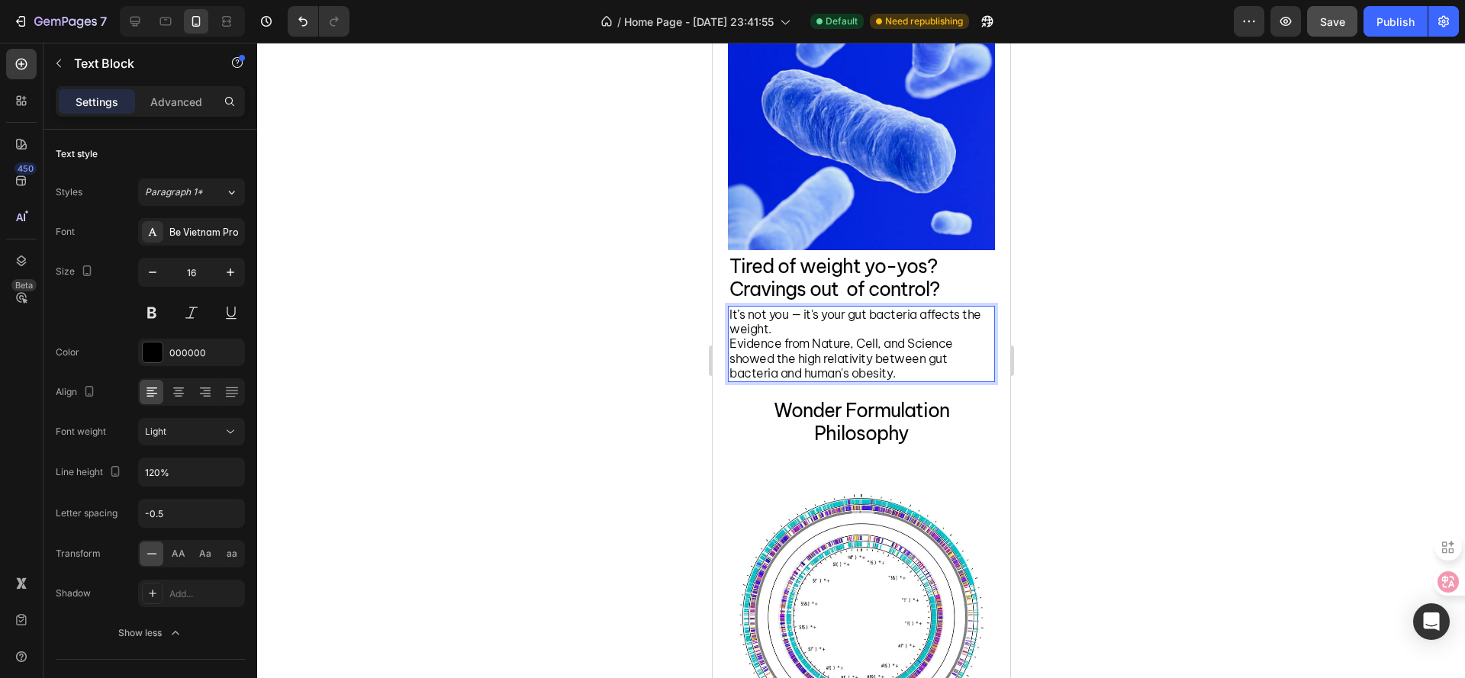
click at [903, 359] on p "Evidence from Nature, Cell, and Science showed the high relativity between gut …" at bounding box center [861, 358] width 264 height 44
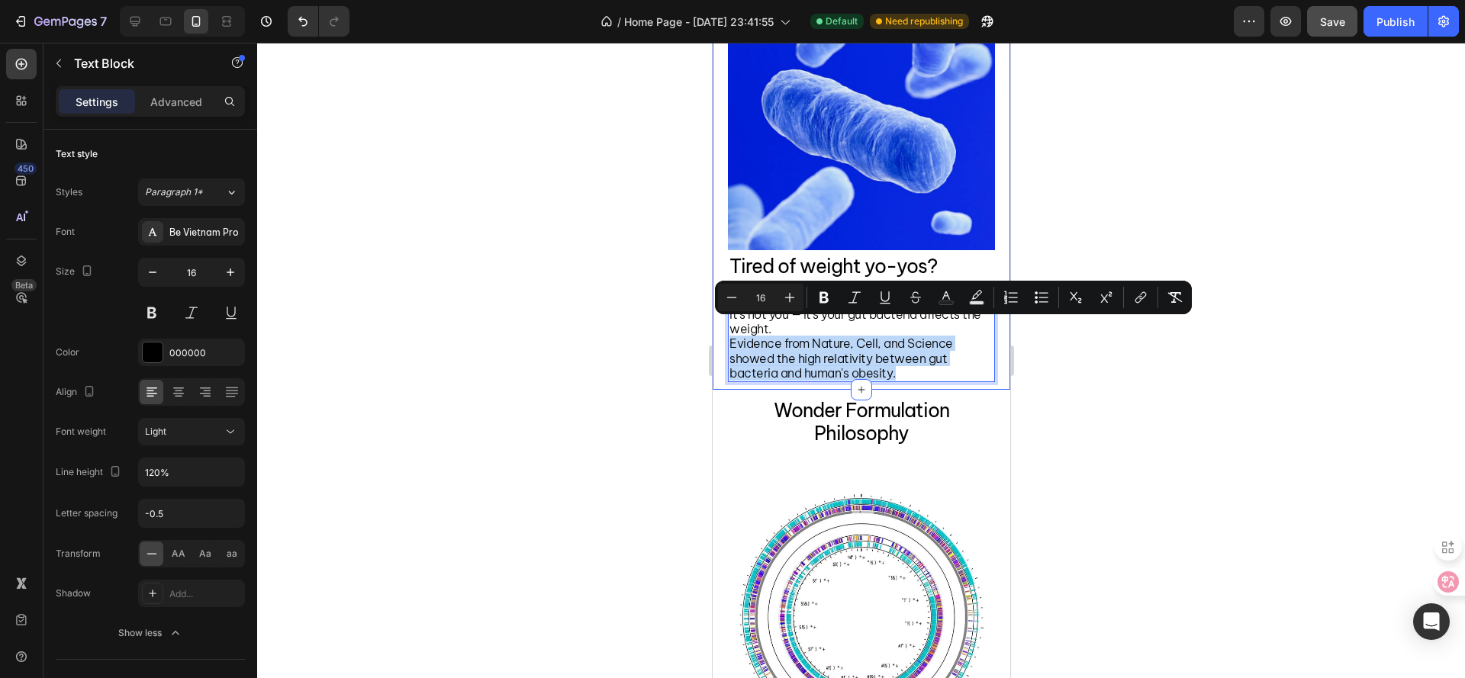
drag, startPoint x: 923, startPoint y: 359, endPoint x: 725, endPoint y: 333, distance: 200.0
click at [725, 333] on div "Image Heading Tired of weight yo-yos? Cravings out of control? Heading It’s not…" at bounding box center [861, 160] width 298 height 459
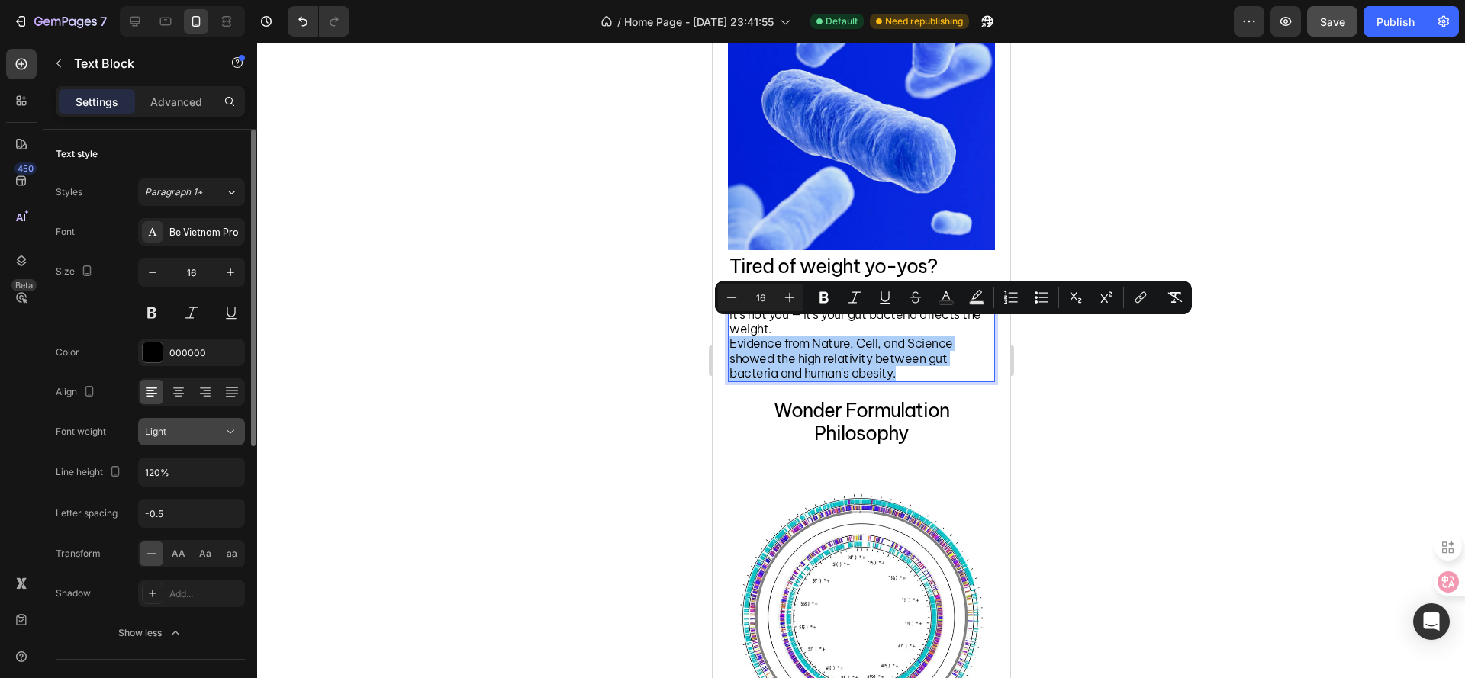
click at [172, 439] on div "Light" at bounding box center [191, 431] width 93 height 15
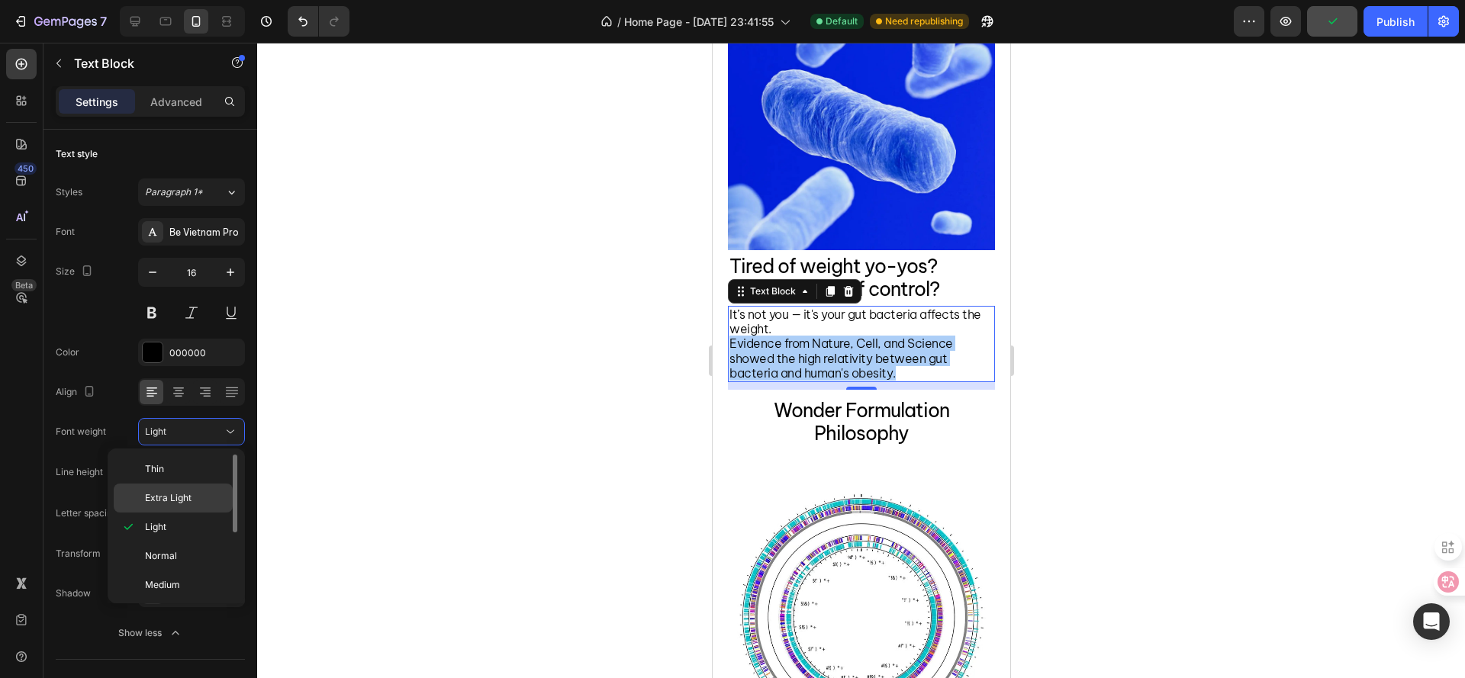
click at [172, 500] on span "Extra Light" at bounding box center [168, 498] width 47 height 14
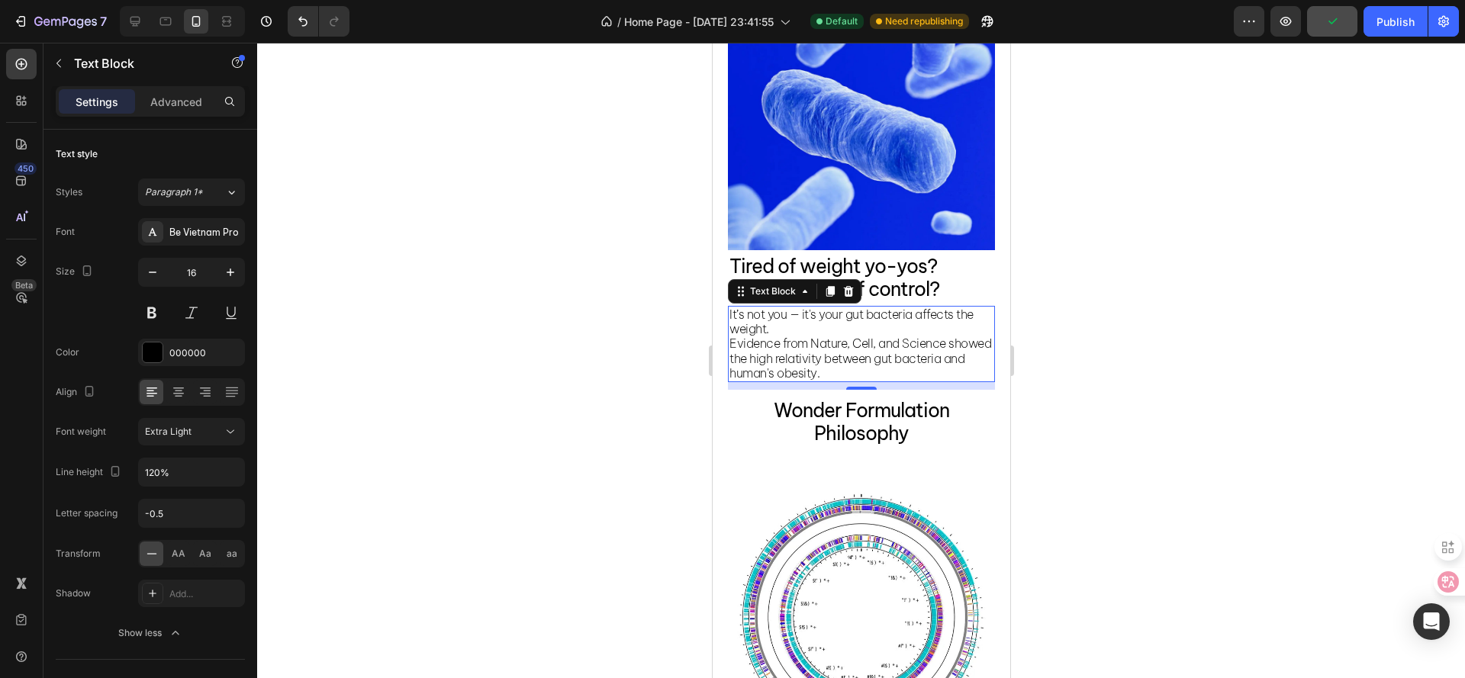
click at [474, 420] on div at bounding box center [861, 361] width 1208 height 636
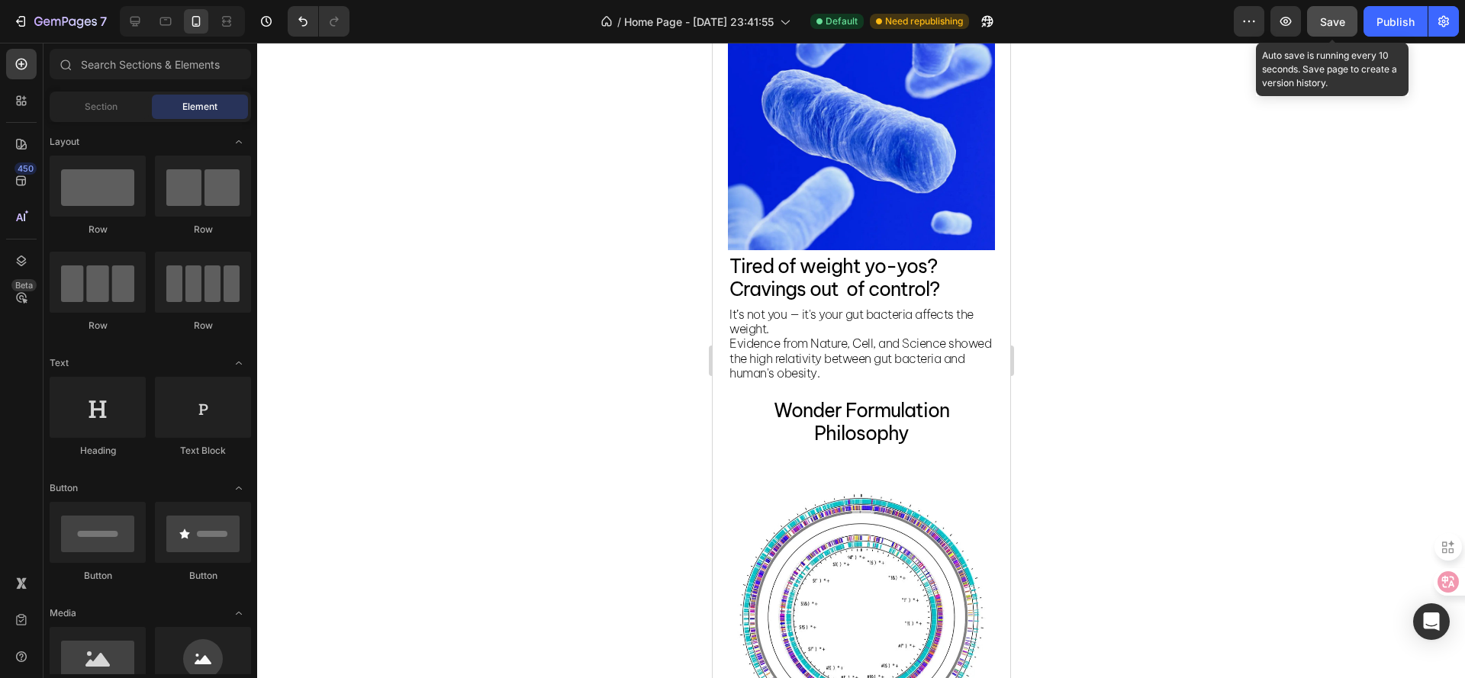
click at [1339, 28] on div "Save" at bounding box center [1332, 22] width 25 height 16
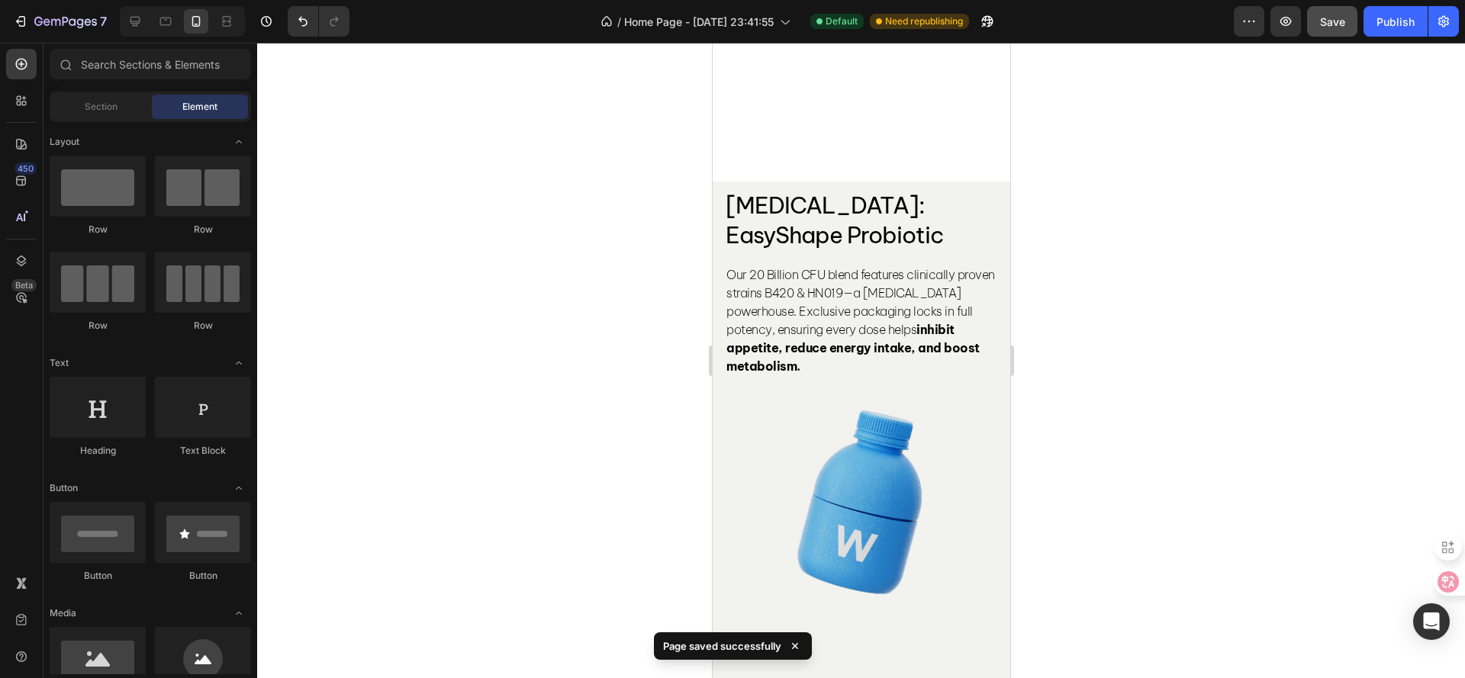
scroll to position [526, 0]
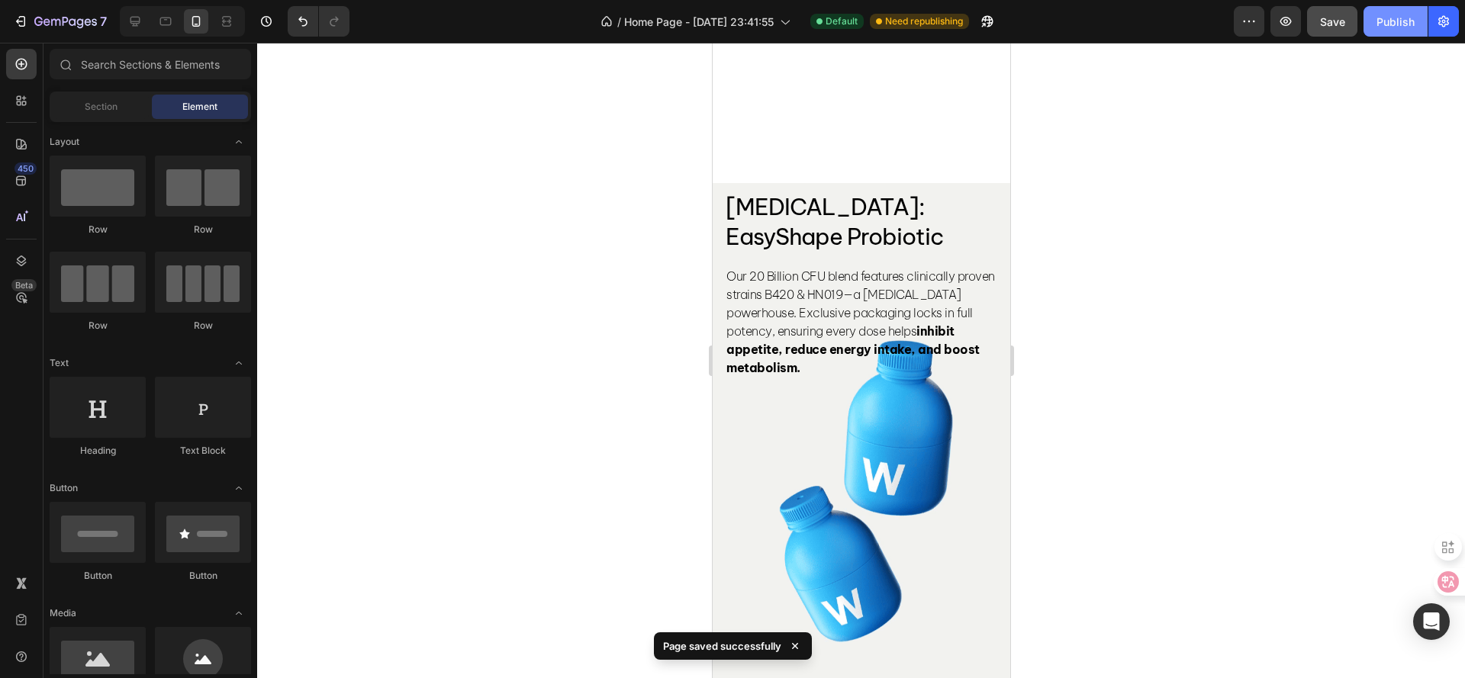
click at [1408, 18] on div "Publish" at bounding box center [1395, 22] width 38 height 16
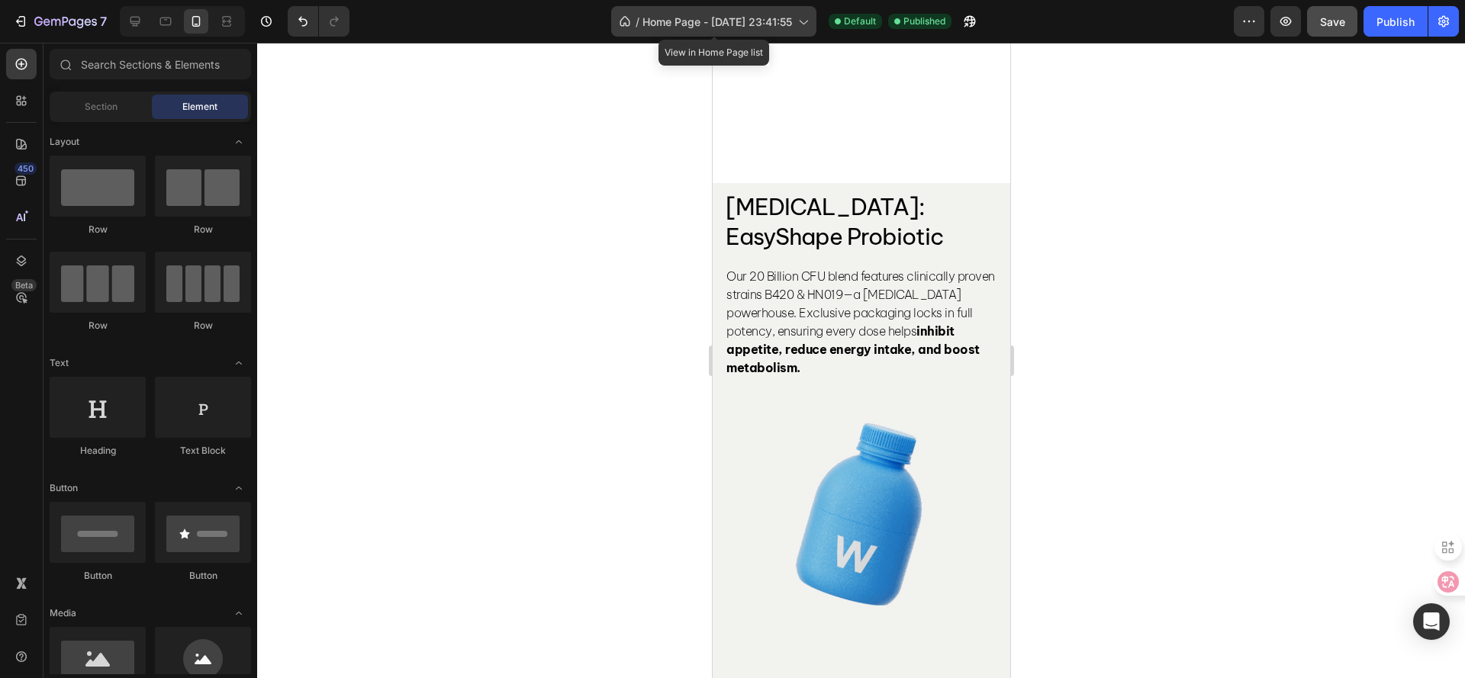
click at [718, 27] on span "Home Page - [DATE] 23:41:55" at bounding box center [717, 22] width 150 height 16
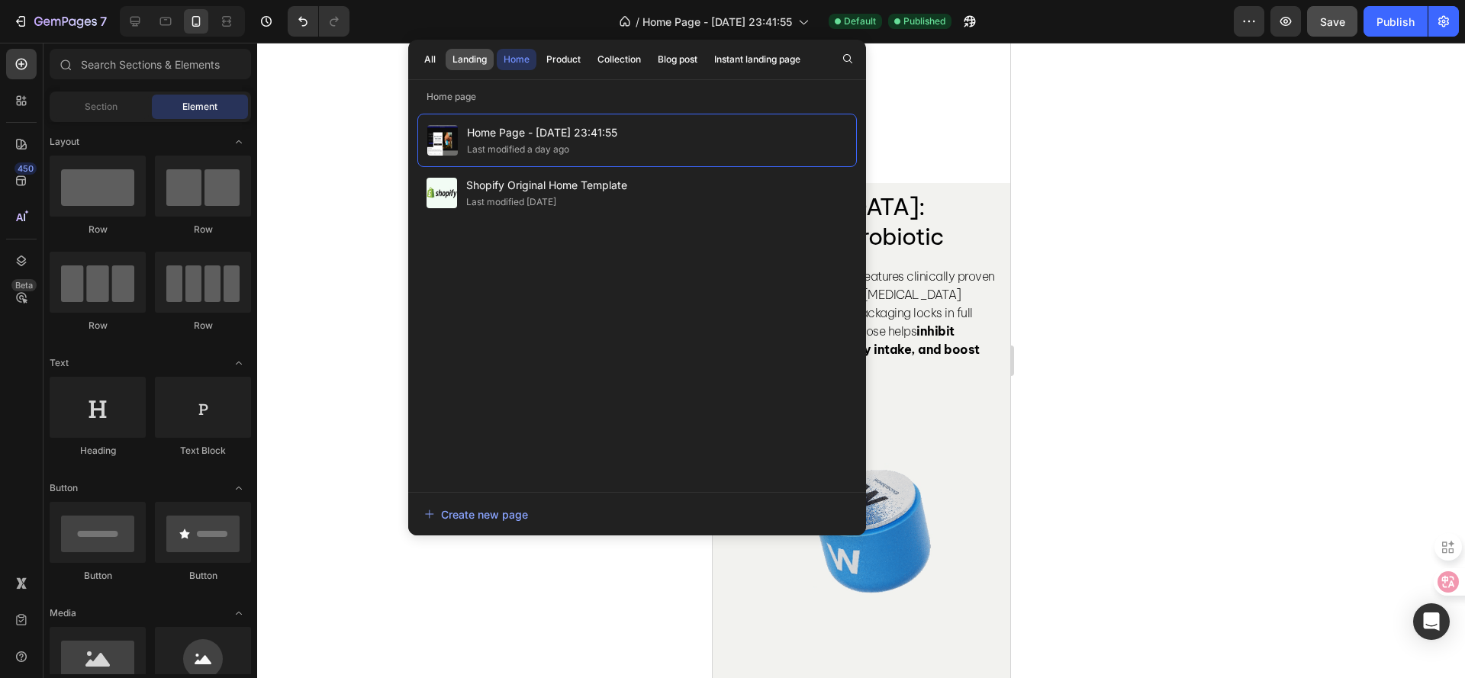
click at [484, 54] on div "Landing" at bounding box center [469, 60] width 34 height 14
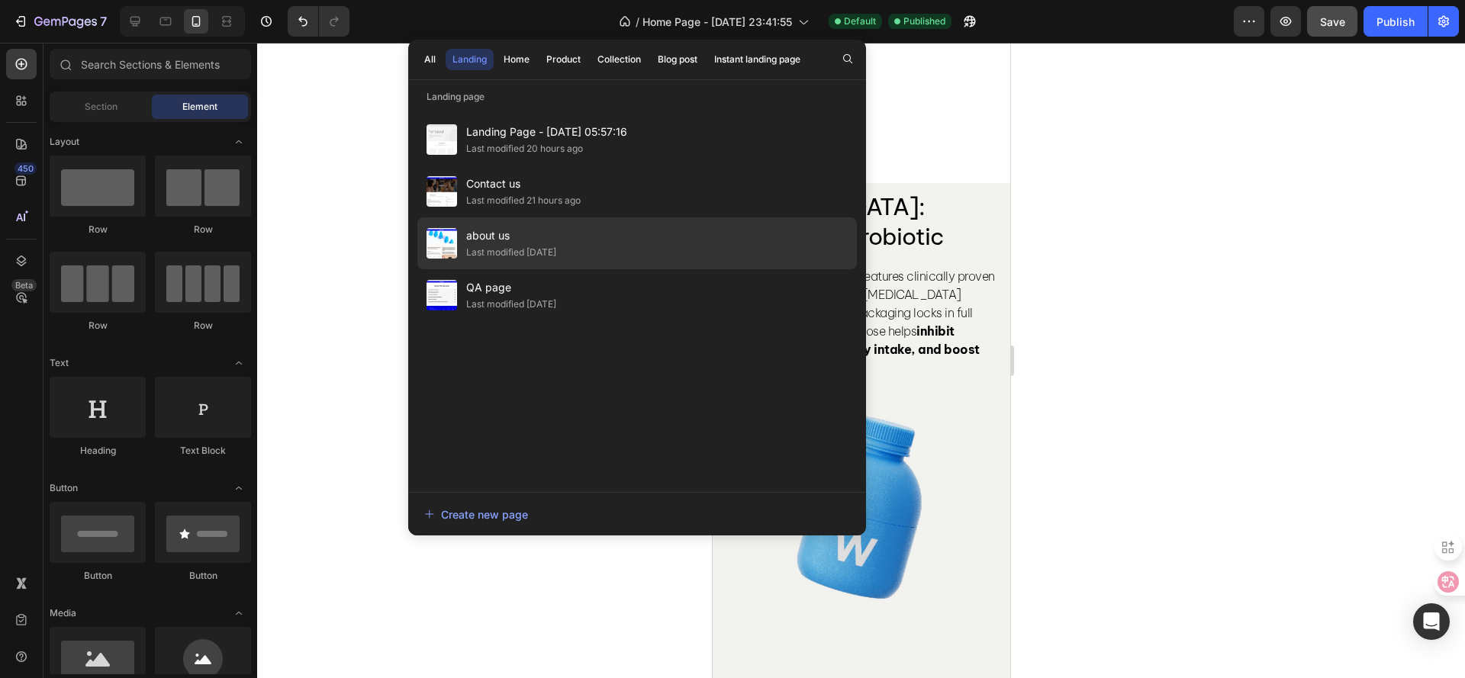
click at [526, 238] on span "about us" at bounding box center [511, 236] width 90 height 18
